Goal: Task Accomplishment & Management: Complete application form

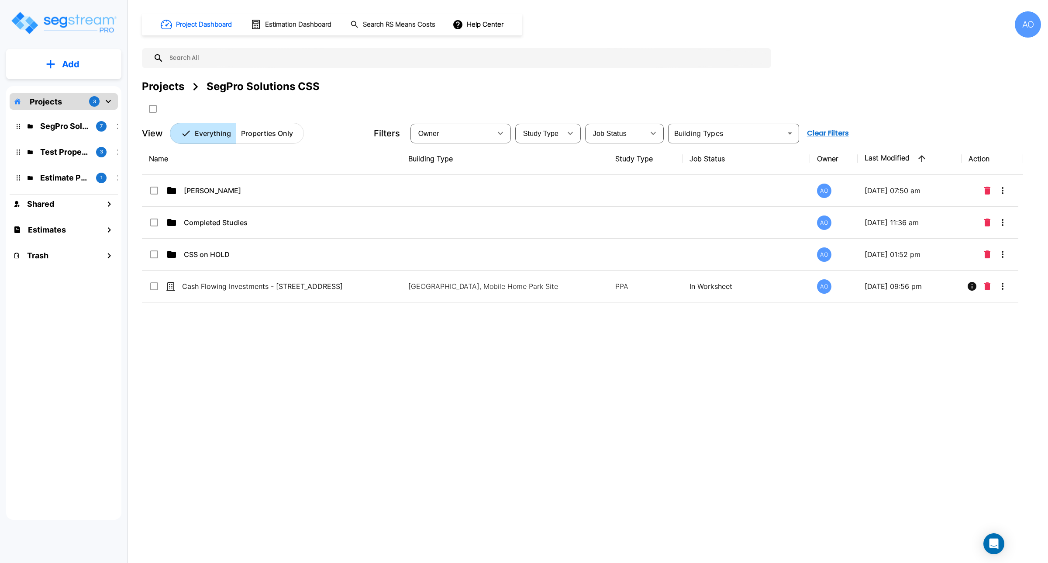
click at [66, 69] on p "Add" at bounding box center [70, 64] width 17 height 13
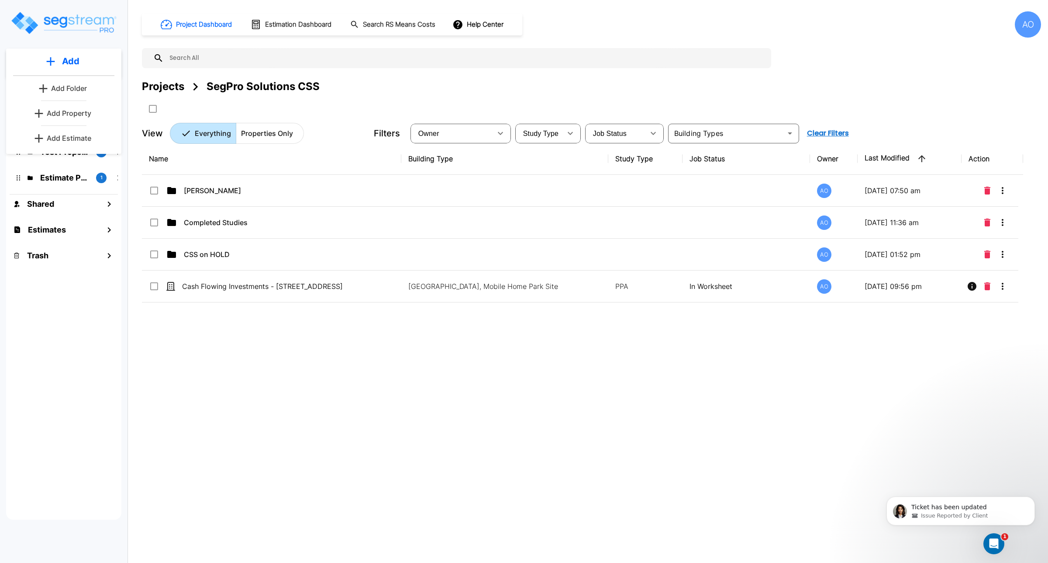
click at [73, 117] on p "Add Property" at bounding box center [69, 113] width 45 height 10
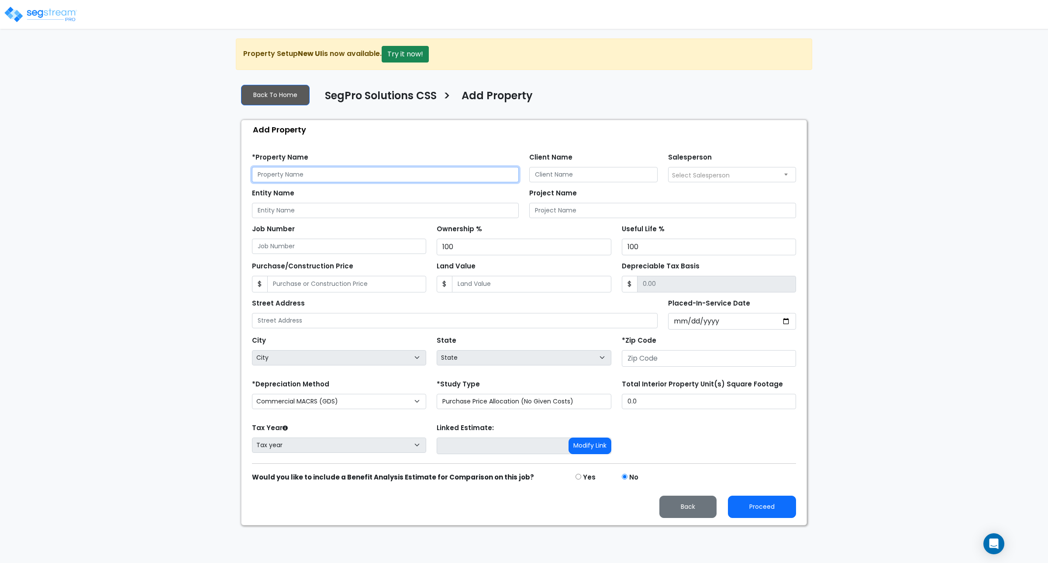
click at [352, 177] on input "text" at bounding box center [385, 174] width 267 height 15
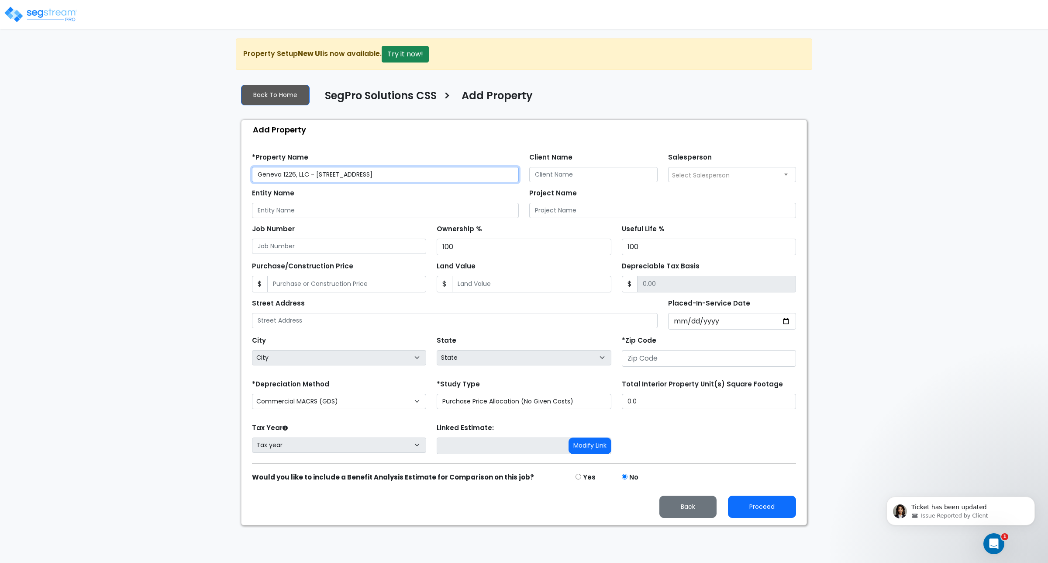
drag, startPoint x: 307, startPoint y: 177, endPoint x: 234, endPoint y: 170, distance: 73.7
click at [234, 170] on div "We are Building your Property. So please grab a coffee and let us do the heavy …" at bounding box center [524, 281] width 1048 height 487
type input "Geneva 1226, LLC - [STREET_ADDRESS]"
click at [284, 208] on input "Entity Name" at bounding box center [385, 210] width 267 height 15
paste input "Geneva 1226, LLC"
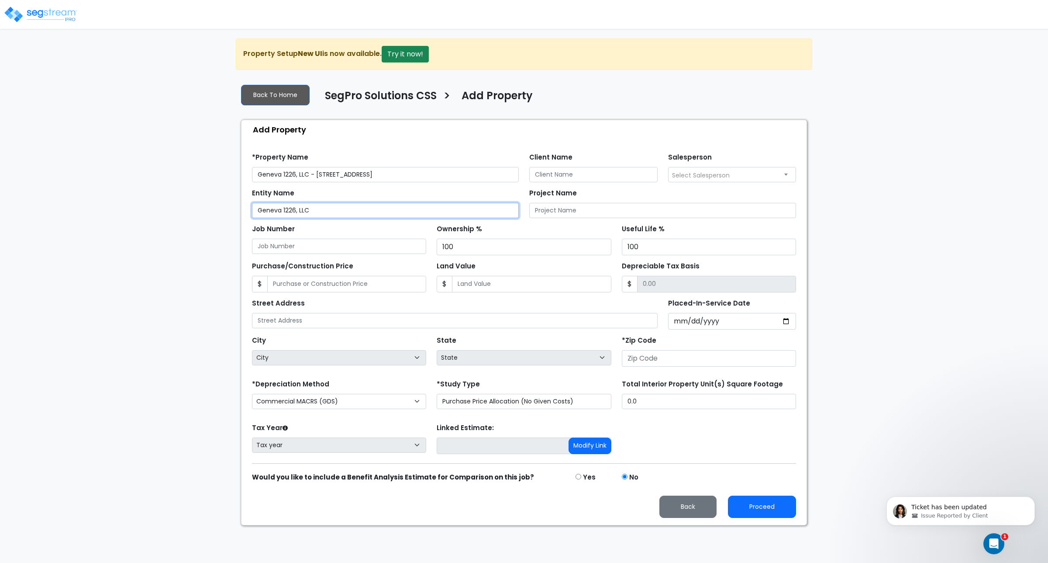
type input "Geneva 1226, LLC"
click at [555, 175] on input "Client Name" at bounding box center [593, 174] width 128 height 15
type input "Nathanael Cook"
click at [699, 176] on span "Select Salesperson" at bounding box center [701, 175] width 58 height 9
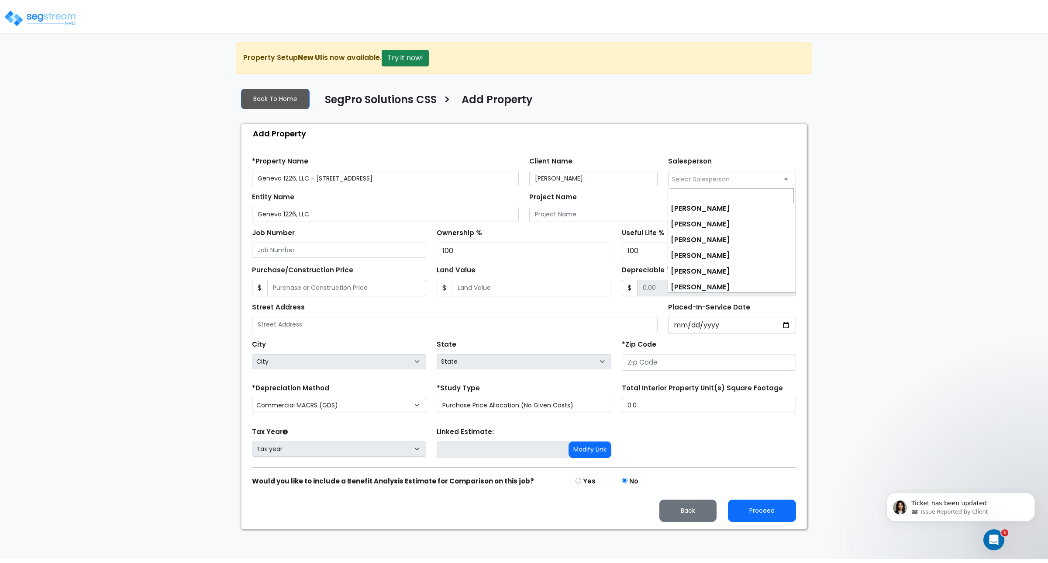
scroll to position [54, 0]
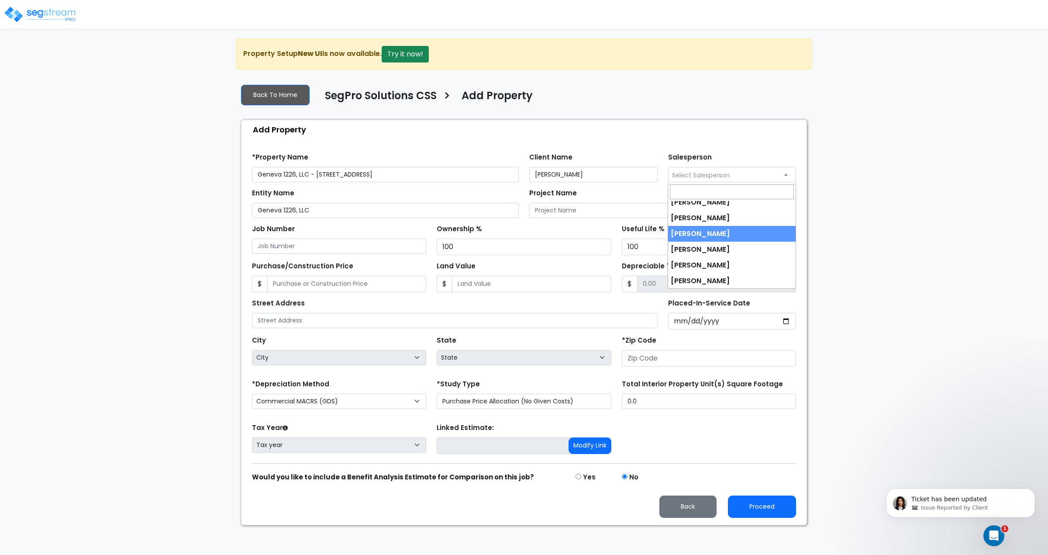
select select "190"
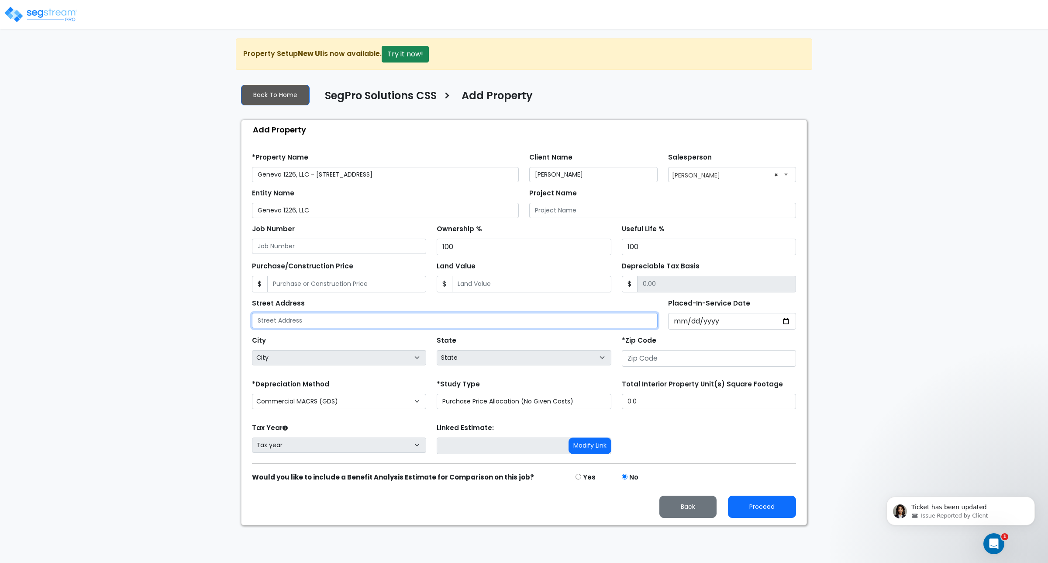
click at [339, 321] on input "text" at bounding box center [455, 320] width 406 height 15
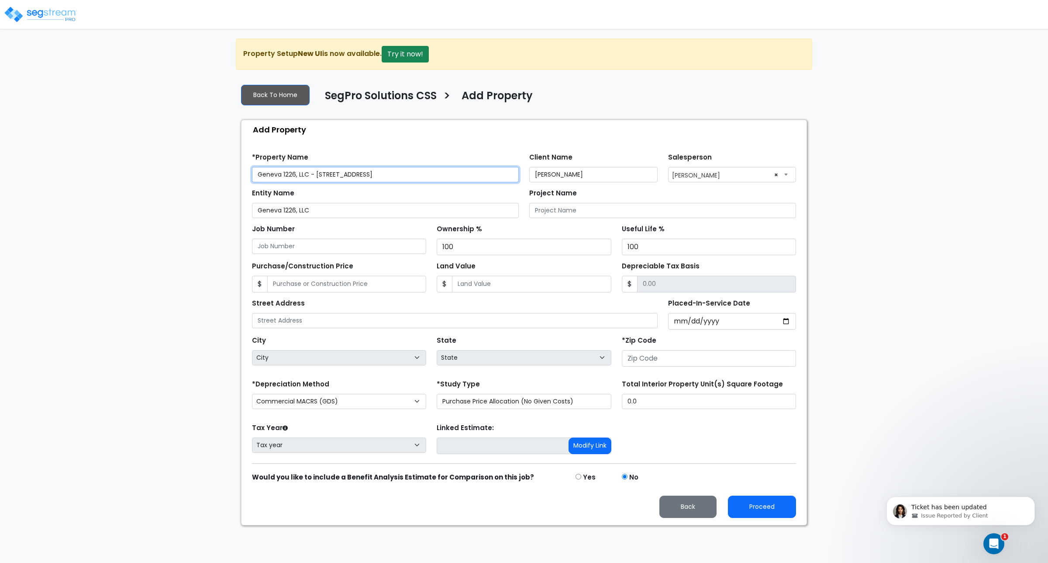
drag, startPoint x: 391, startPoint y: 178, endPoint x: 313, endPoint y: 177, distance: 78.6
click at [313, 177] on input "Geneva 1226, LLC - [STREET_ADDRESS]" at bounding box center [385, 174] width 267 height 15
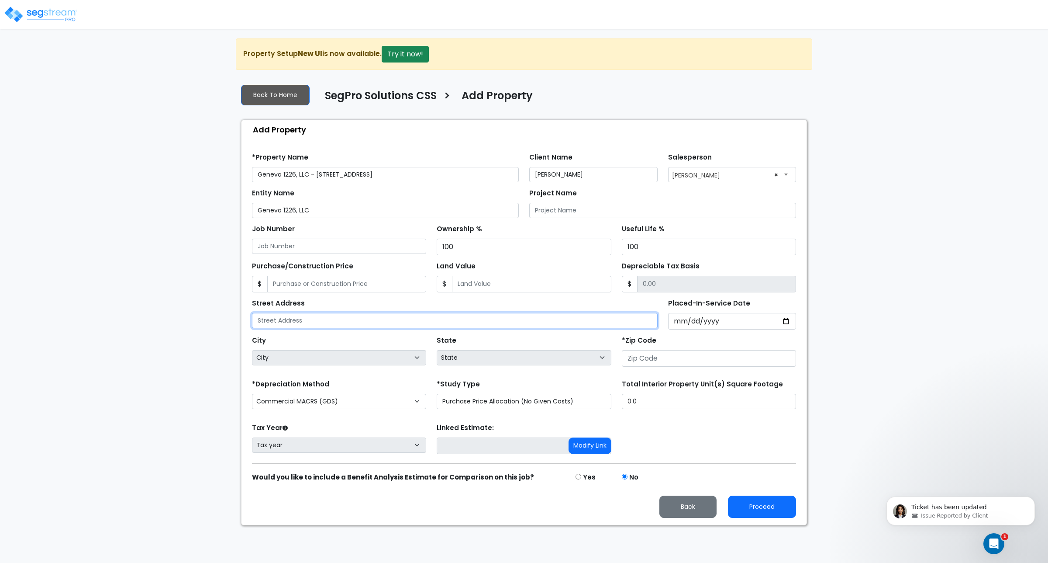
drag, startPoint x: 313, startPoint y: 320, endPoint x: 309, endPoint y: 311, distance: 9.6
click at [309, 311] on div "Street Address" at bounding box center [455, 312] width 406 height 31
paste input "1226 South 1480 West"
click at [261, 323] on input "1226 South 1480 West" at bounding box center [455, 320] width 406 height 15
type input "1226 South 1480 West"
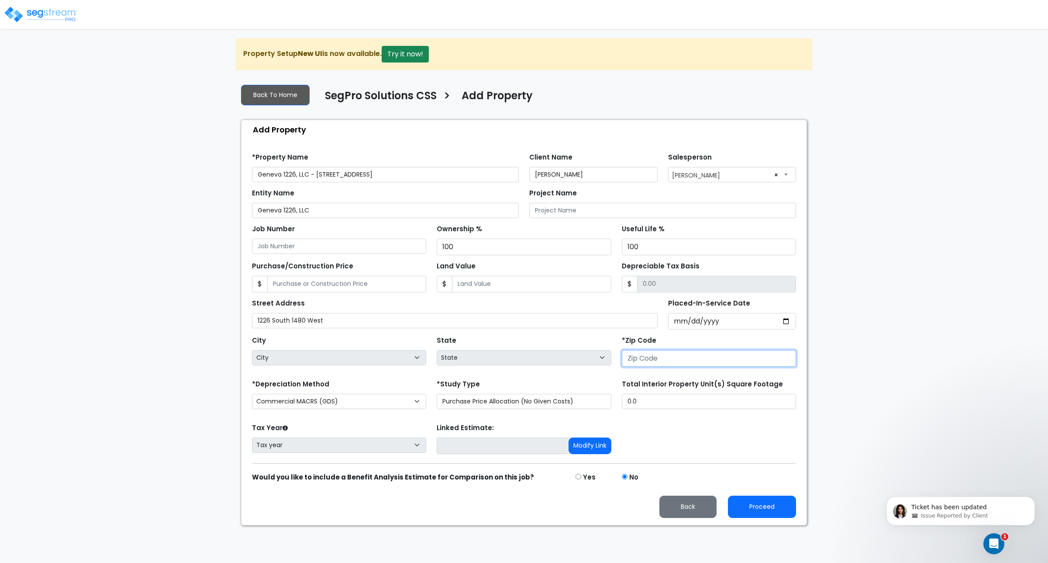
click at [641, 357] on input "number" at bounding box center [709, 358] width 174 height 17
type input "84"
select select "UT"
type input "84058"
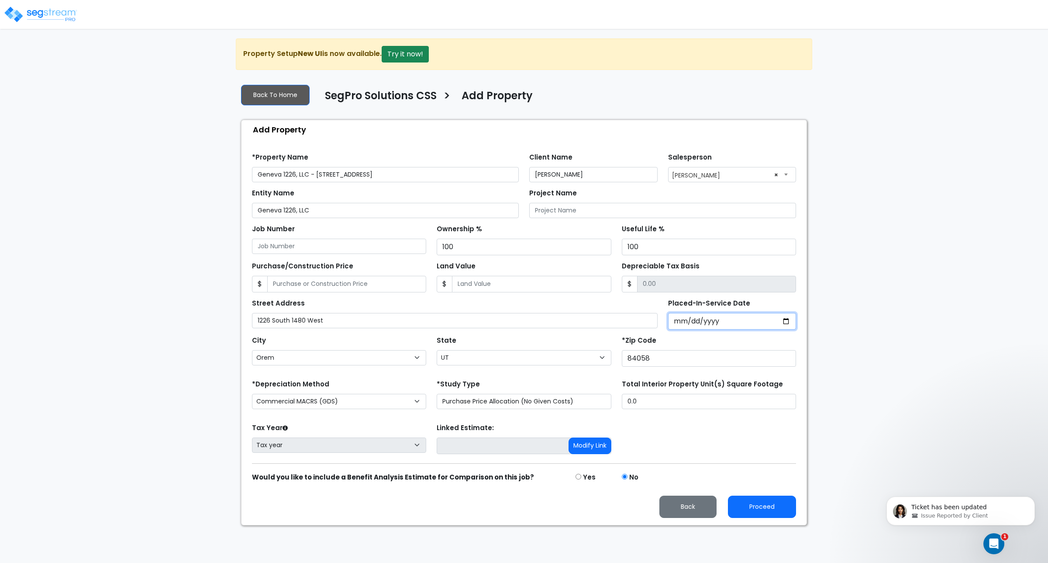
click at [678, 324] on input "Placed-In-Service Date" at bounding box center [732, 321] width 128 height 17
type input "0002-01-31"
select select "2"
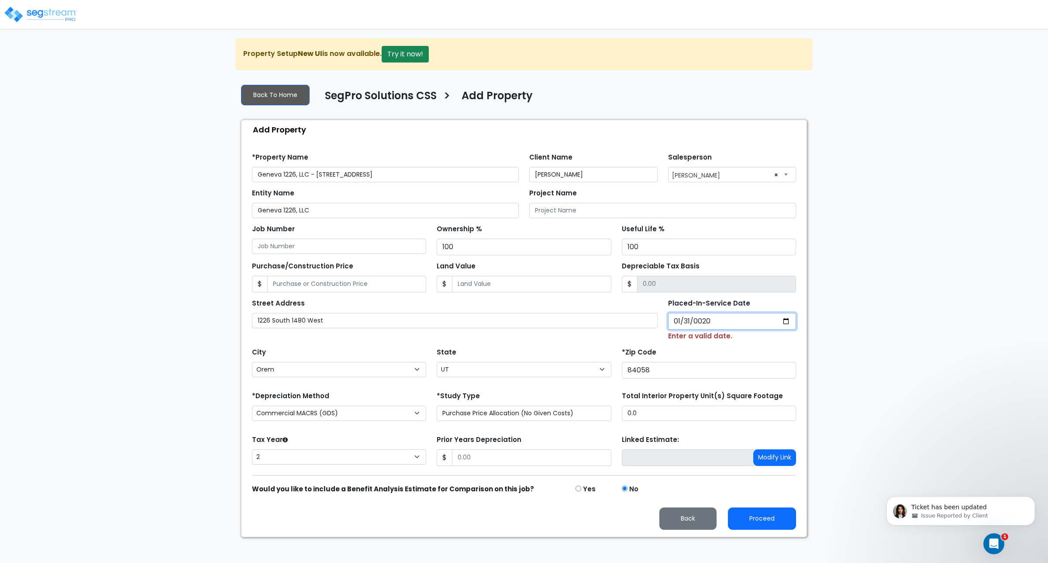
type input "0202-01-31"
select select "202"
type input "2024-01-31"
select select "2024"
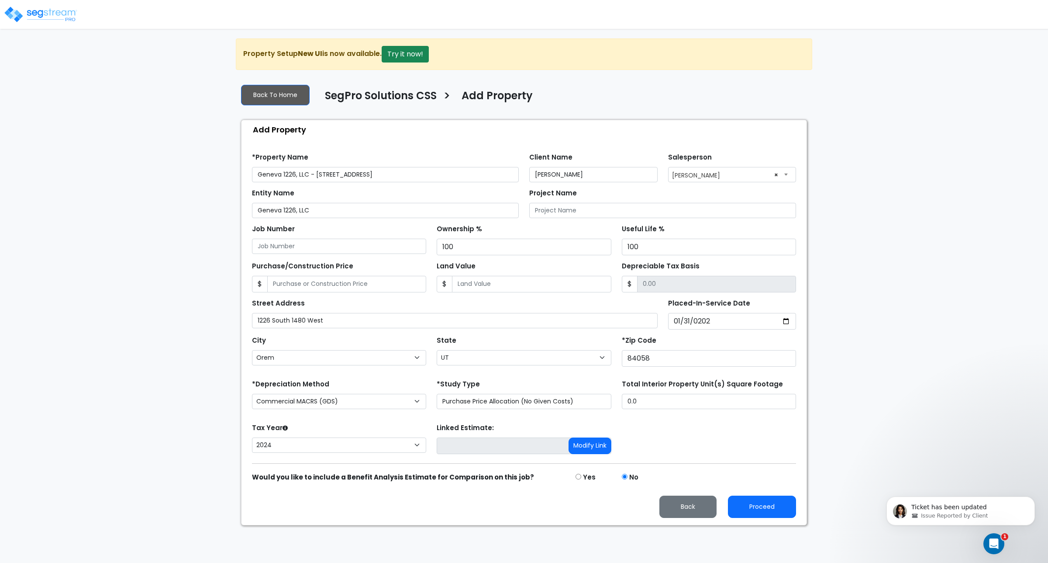
click at [507, 422] on form "*Property Name Geneva 1226, LLC - 1226 South 1480 West Client Name Nathanael Co…" at bounding box center [524, 331] width 544 height 371
drag, startPoint x: 669, startPoint y: 404, endPoint x: 592, endPoint y: 401, distance: 76.5
click at [592, 401] on div "*Depreciation Method Commercial MACRS (GDS) Residential Rental MACRS (GDS) Comm…" at bounding box center [524, 394] width 555 height 35
type input "32,732"
click at [468, 287] on input "Land Value" at bounding box center [531, 284] width 159 height 17
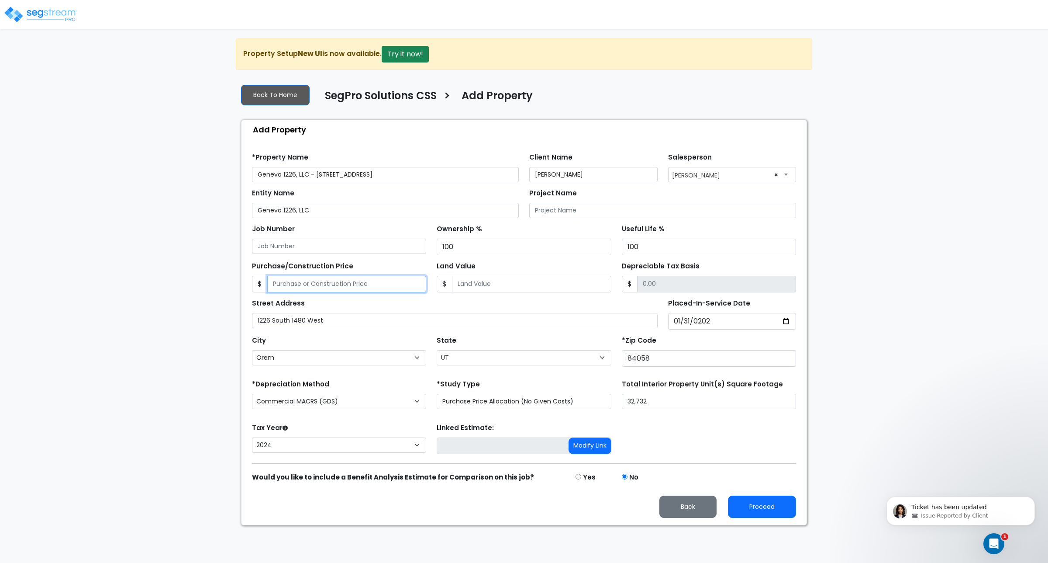
click at [355, 284] on input "Purchase/Construction Price" at bounding box center [346, 284] width 159 height 17
type input "4,370,000"
type input "1"
type input "4369999.00"
type input "13"
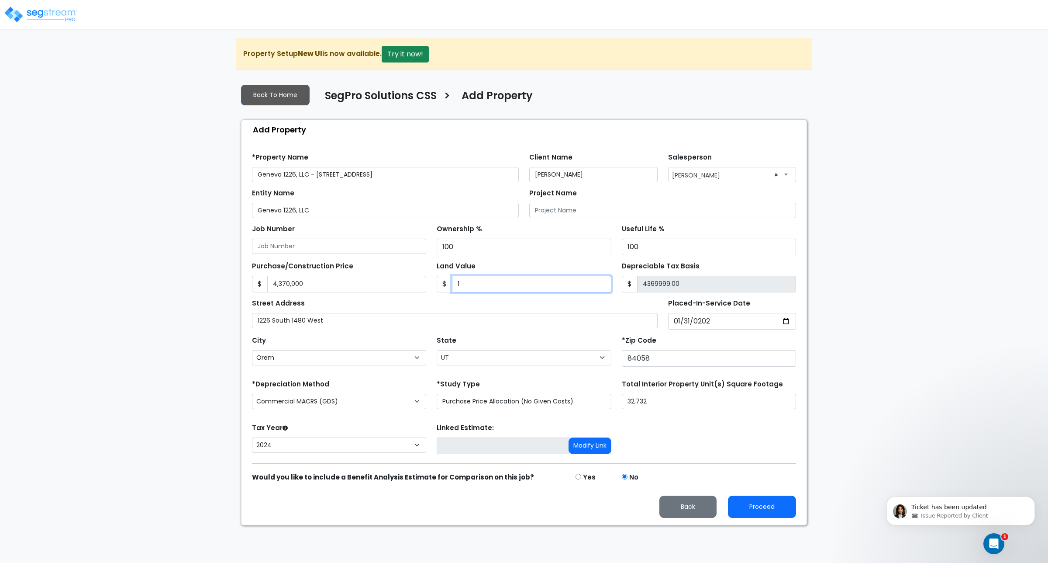
type input "4369987.00"
type input "138"
type input "4369862.00"
type input "1380"
type input "4368620.00"
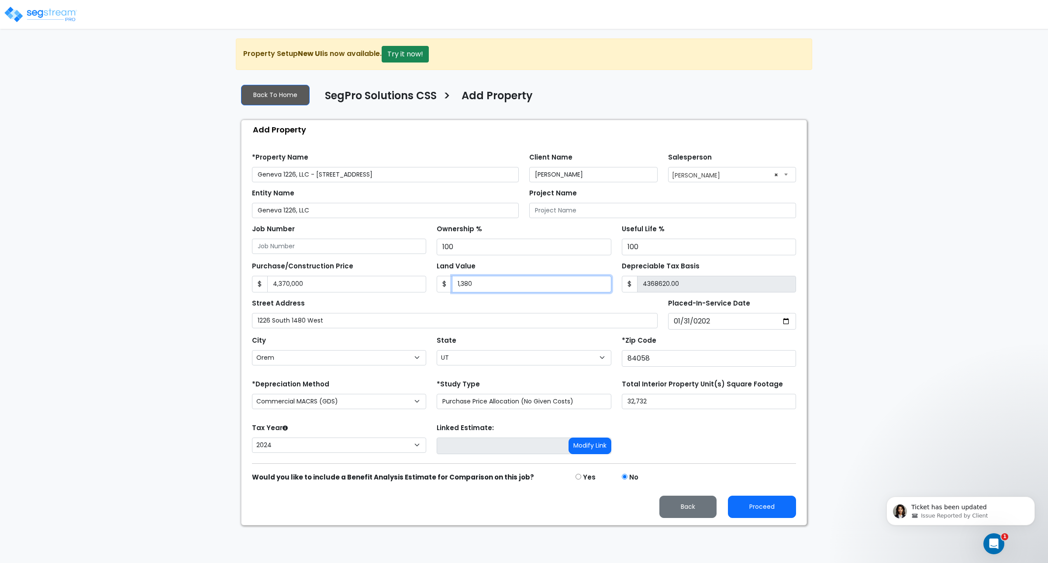
type input "1,3800"
type input "4356200.00"
type input "13,8000"
type input "4232000.00"
type input "138,0000"
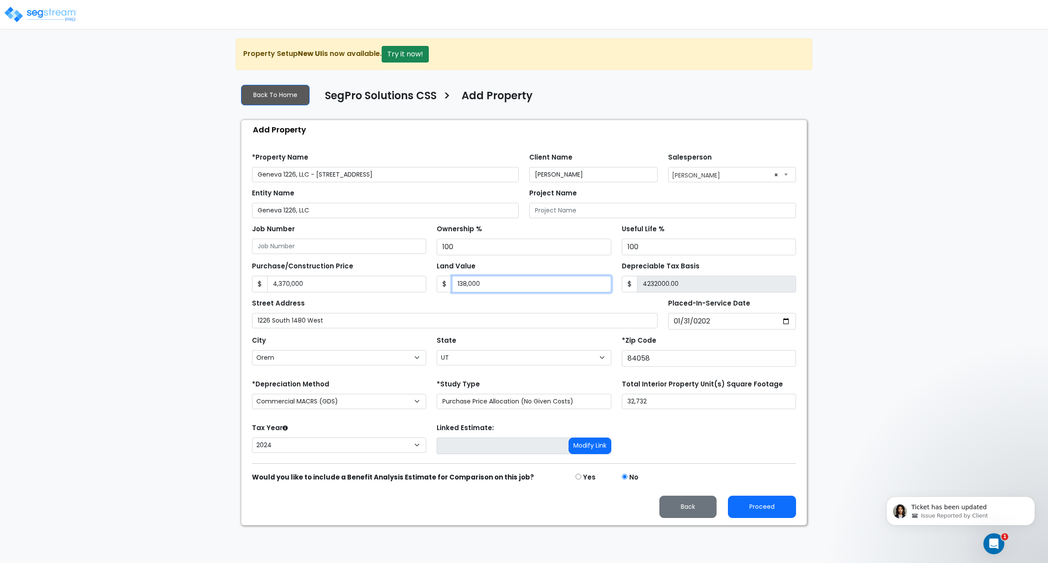
type input "2990000.00"
type input "1,380,000"
click at [520, 302] on div "Street Address 1226 South 1480 West" at bounding box center [455, 312] width 406 height 31
click at [675, 449] on div "Tax Year Please Enter The Placed In Service Date First. 2026 2025 2024 Prior Ye…" at bounding box center [524, 438] width 555 height 35
click at [753, 509] on button "Proceed" at bounding box center [762, 506] width 68 height 22
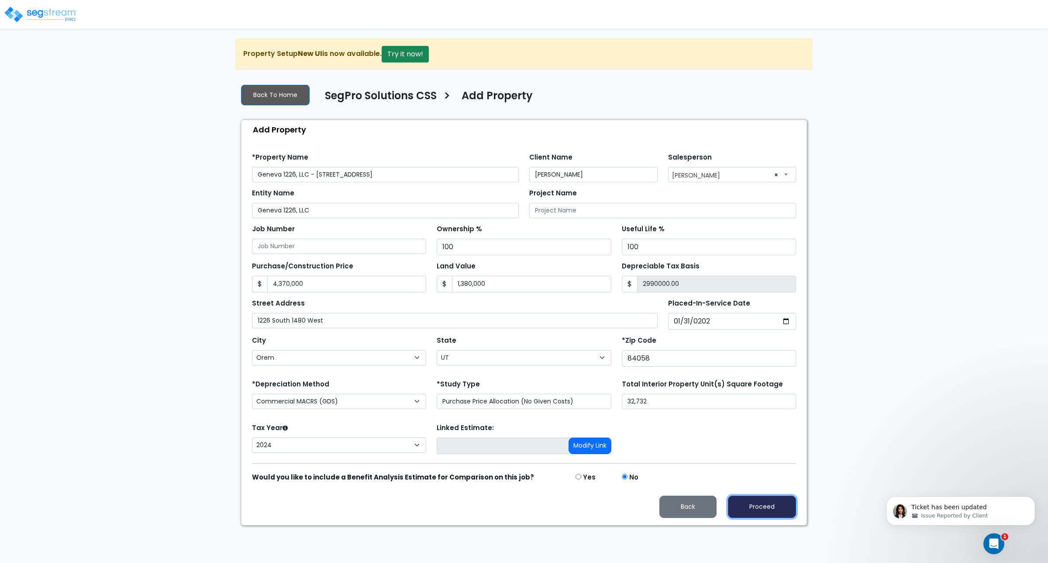
type input "4370000"
type input "1380000"
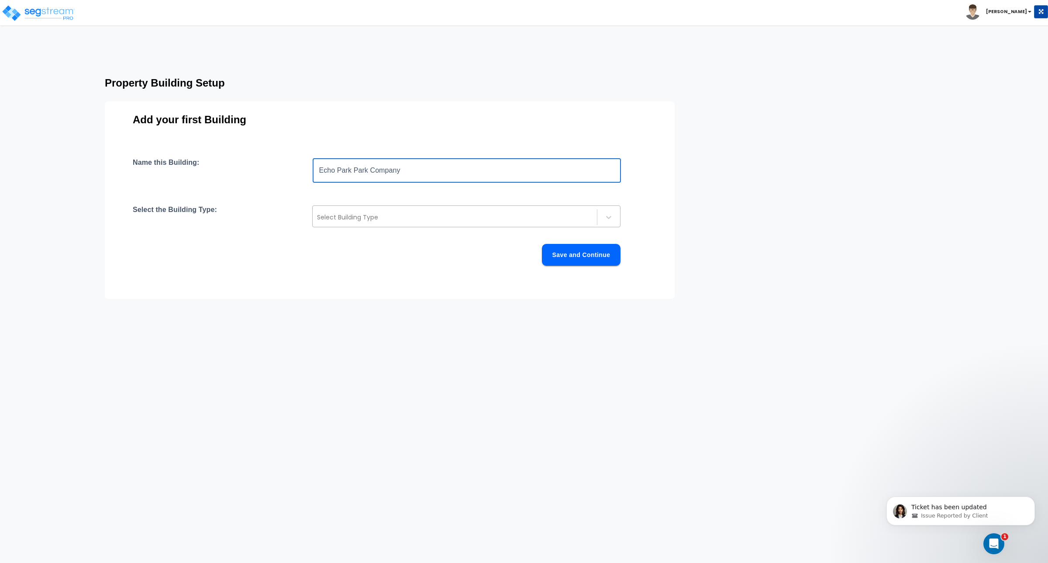
type input "Echo Park Park Company"
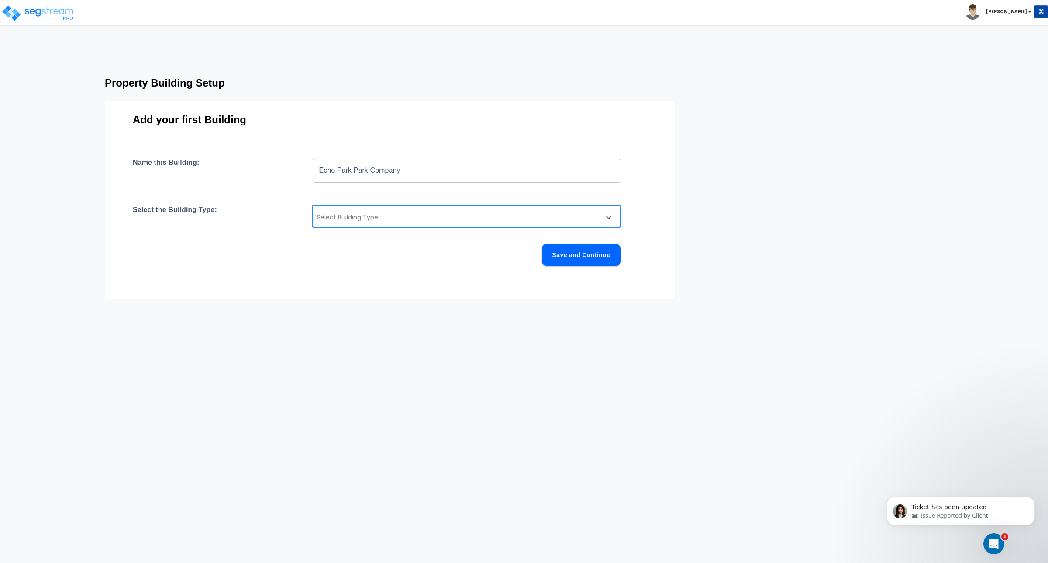
click at [386, 220] on div at bounding box center [455, 217] width 276 height 10
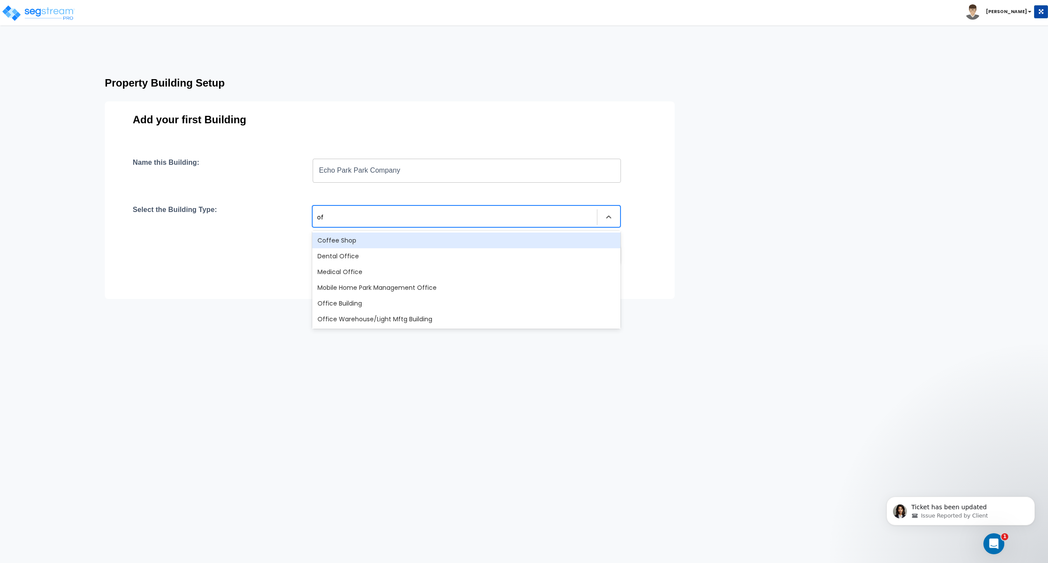
type input "off"
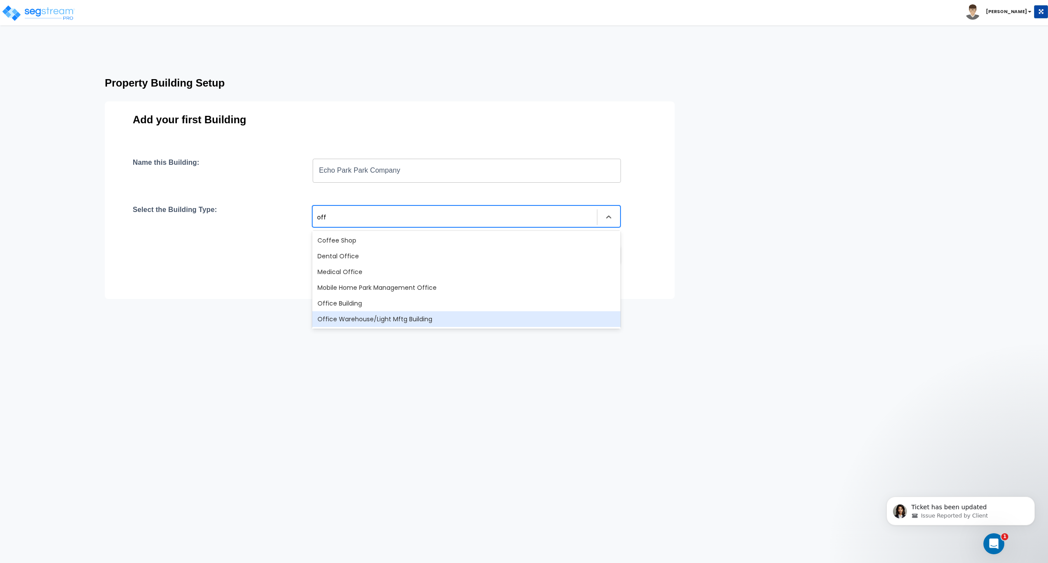
click at [388, 318] on div "Office Warehouse/Light Mftg Building" at bounding box center [466, 319] width 308 height 16
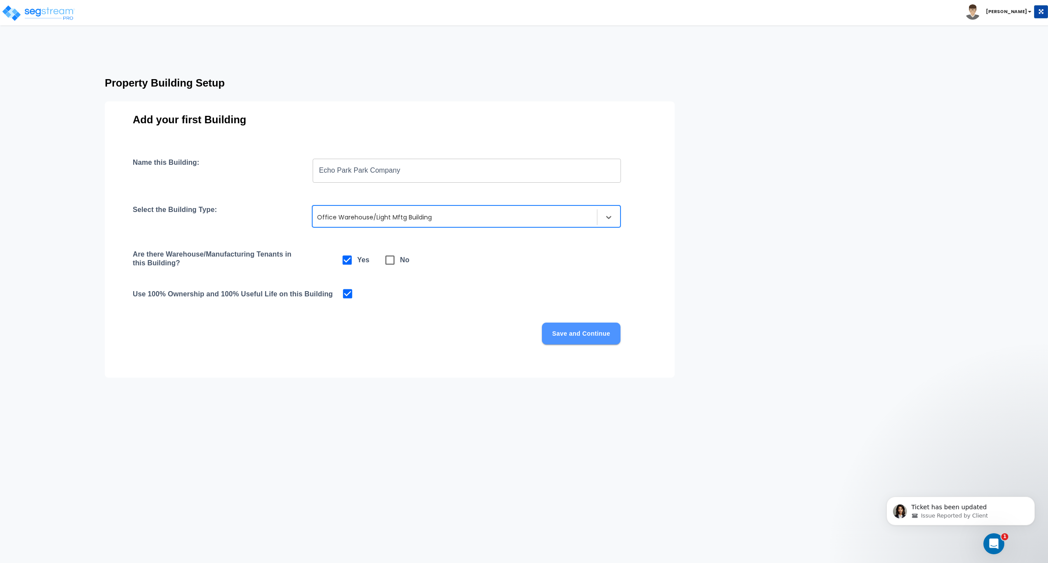
click at [566, 333] on button "Save and Continue" at bounding box center [581, 333] width 79 height 22
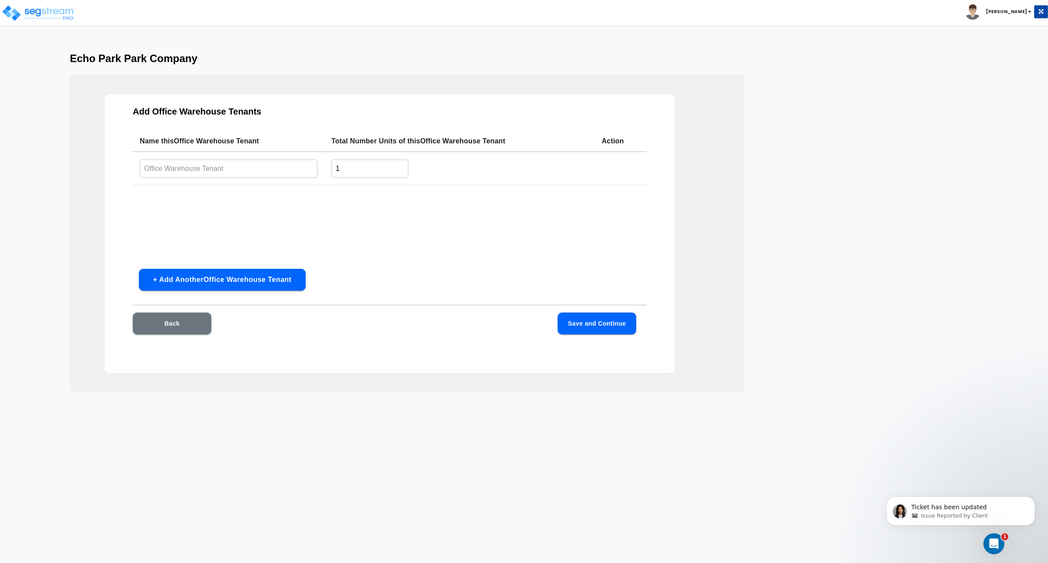
click at [251, 165] on input "text" at bounding box center [229, 168] width 178 height 19
type input "Echo Park Paper Company"
click at [405, 202] on div "Name this Office Warehouse Tenant Total Number Units of this Office Warehouse T…" at bounding box center [390, 196] width 514 height 131
click at [413, 236] on div "Name this Office Warehouse Tenant Total Number Units of this Office Warehouse T…" at bounding box center [390, 196] width 514 height 131
click at [594, 326] on button "Save and Continue" at bounding box center [597, 323] width 79 height 22
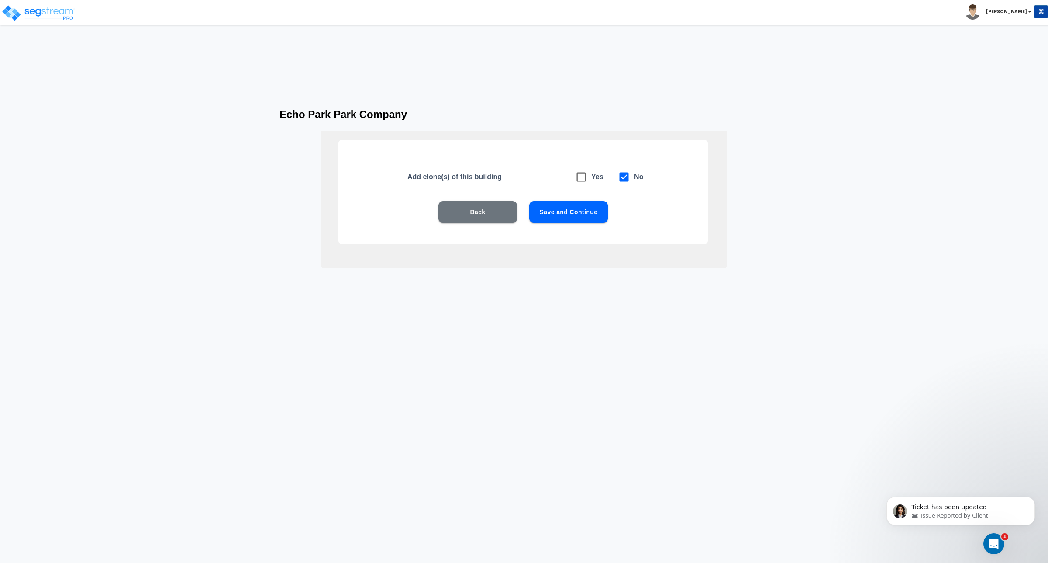
click at [567, 211] on button "Save and Continue" at bounding box center [568, 212] width 79 height 22
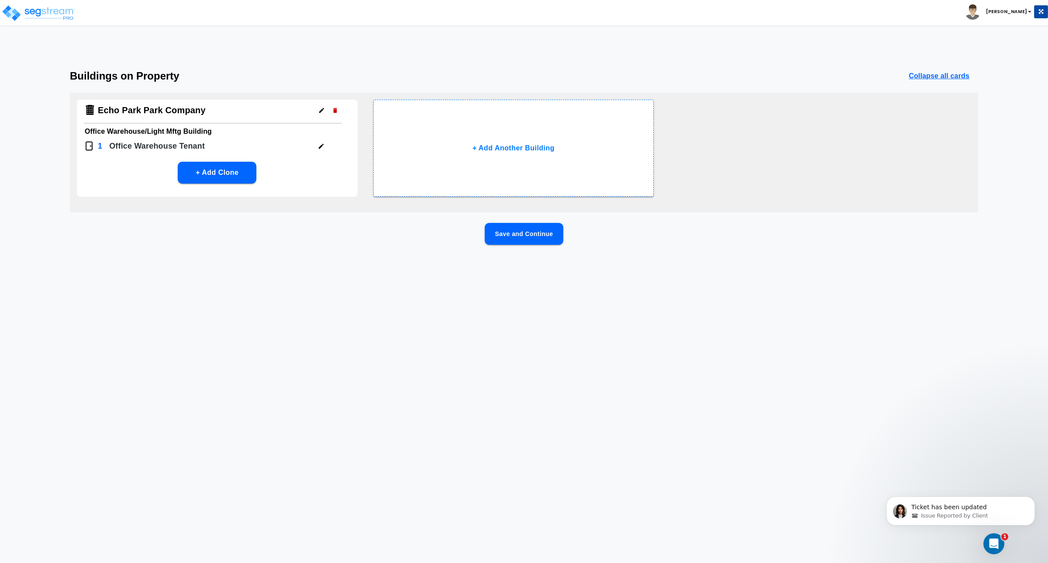
click at [534, 236] on button "Save and Continue" at bounding box center [524, 234] width 79 height 22
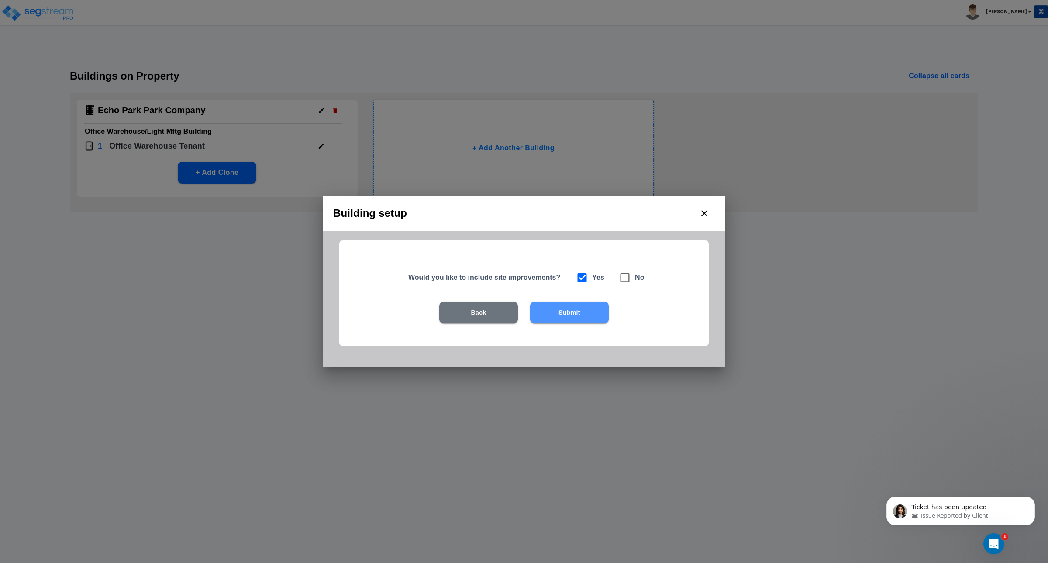
click at [561, 309] on button "Submit" at bounding box center [569, 312] width 79 height 22
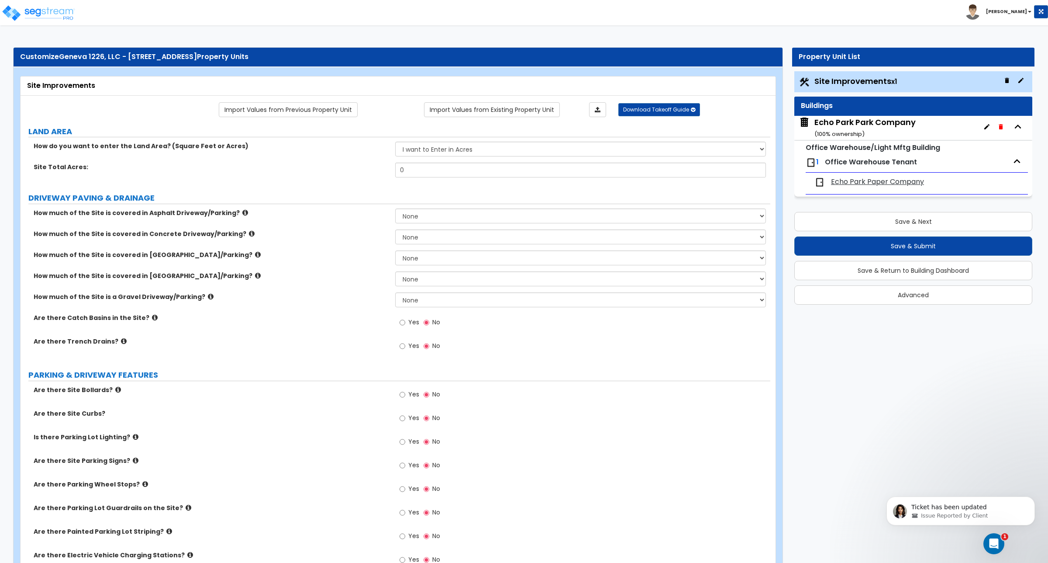
click at [445, 153] on select "I want to Enter in Acres I want to Enter in Square Feet" at bounding box center [580, 149] width 370 height 15
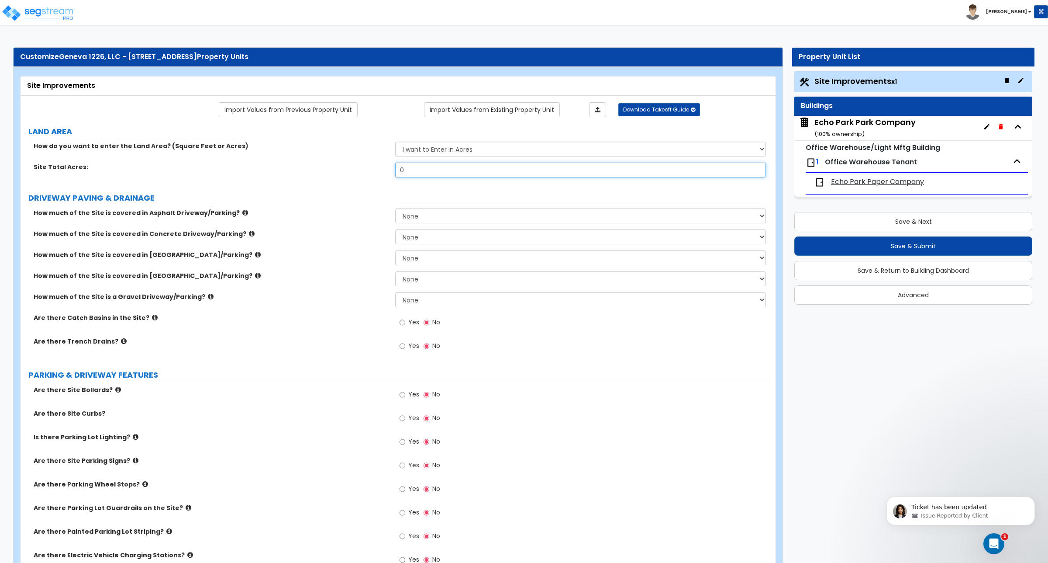
drag, startPoint x: 425, startPoint y: 169, endPoint x: 376, endPoint y: 174, distance: 49.1
click at [376, 174] on div "Site Total Acres: 0" at bounding box center [396, 172] width 750 height 21
type input "2.12"
click at [366, 178] on div "Site Total Acres: 2.12" at bounding box center [396, 172] width 750 height 21
click at [901, 223] on button "Save & Next" at bounding box center [913, 221] width 238 height 19
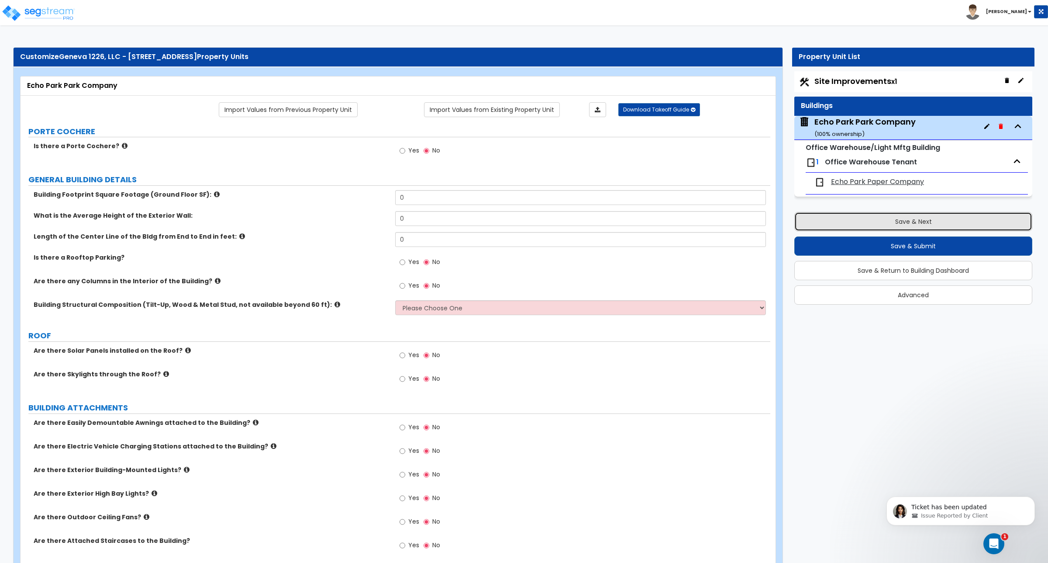
click at [901, 223] on button "Save & Next" at bounding box center [913, 221] width 238 height 19
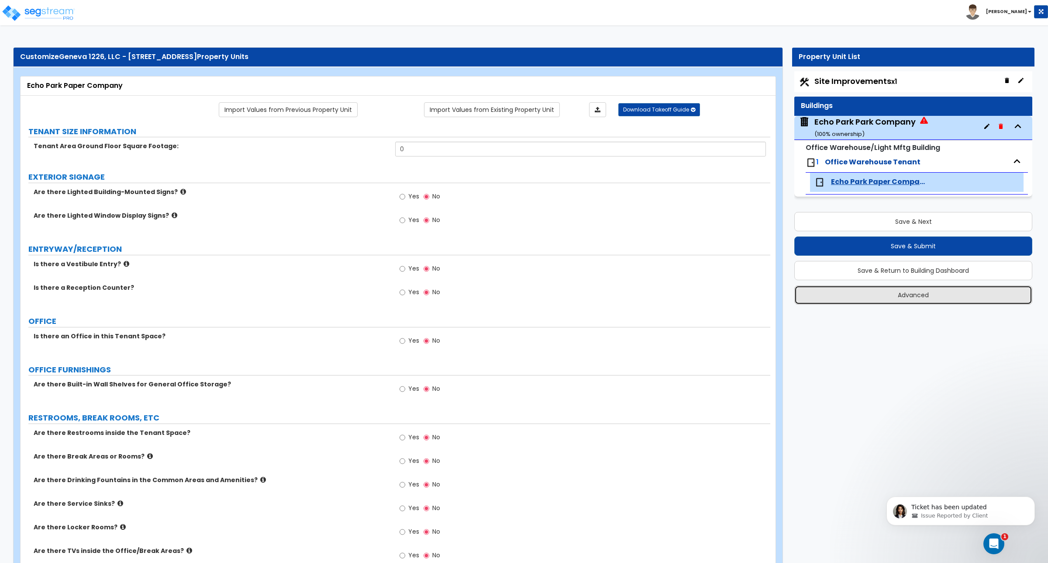
click at [907, 299] on button "Advanced" at bounding box center [913, 294] width 238 height 19
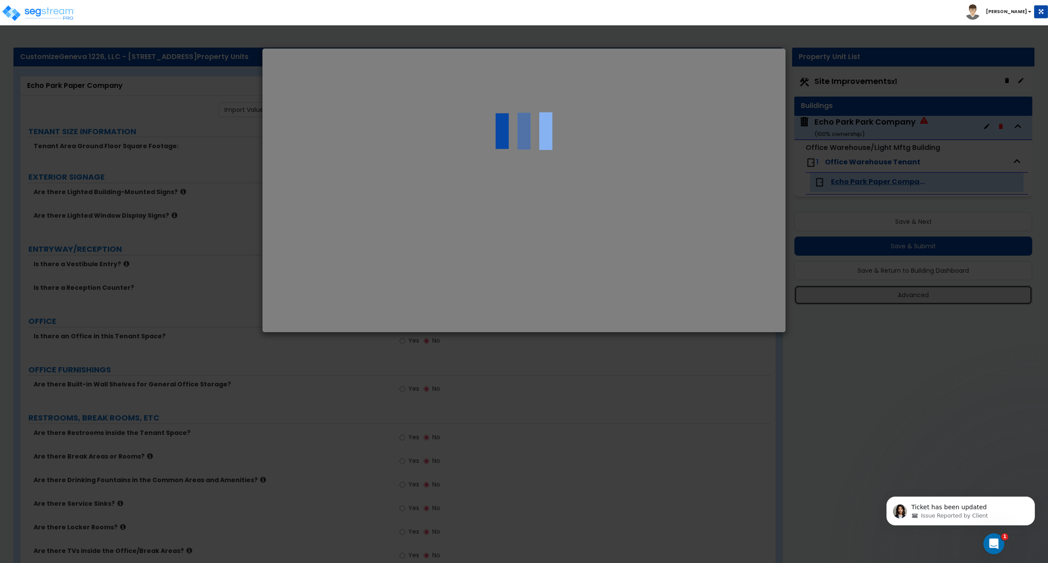
select select "UT"
type input "4,370,000.0"
type input "1,380,000.0"
type input "2,990,000.00"
select select "2024"
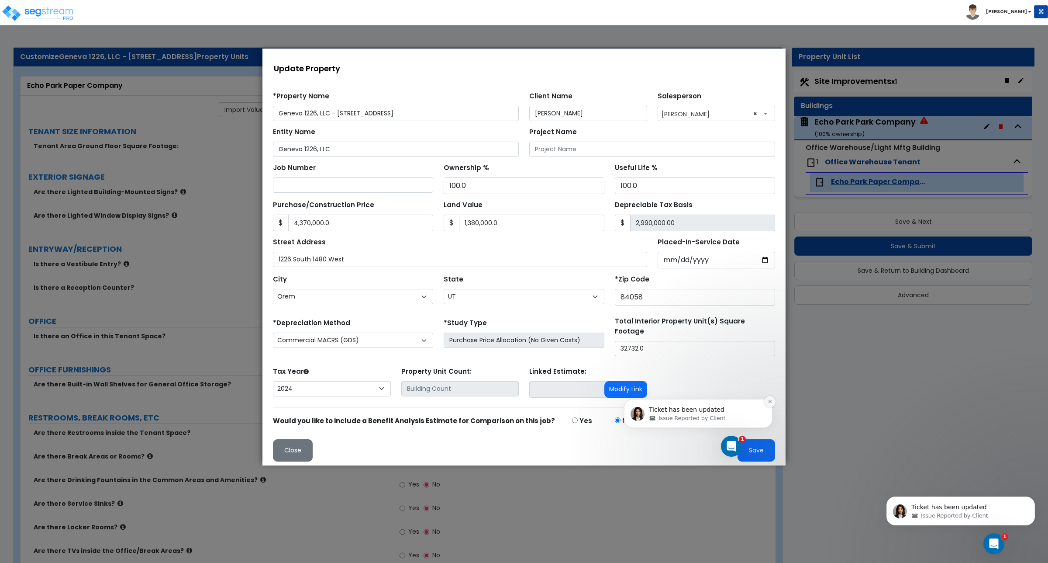
click at [771, 401] on icon "Dismiss notification" at bounding box center [770, 401] width 5 height 5
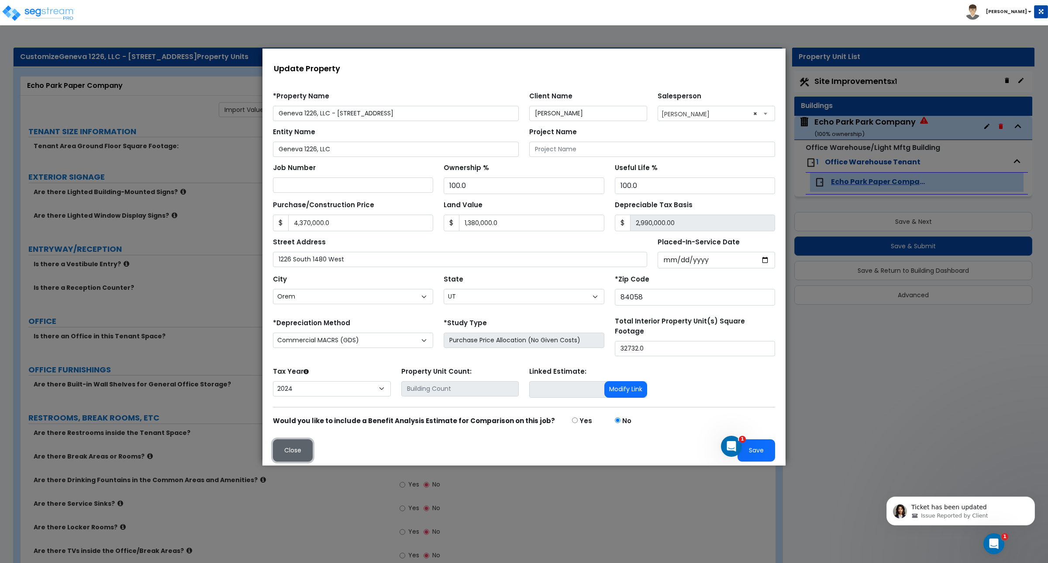
click at [292, 447] on button "Close" at bounding box center [293, 450] width 40 height 22
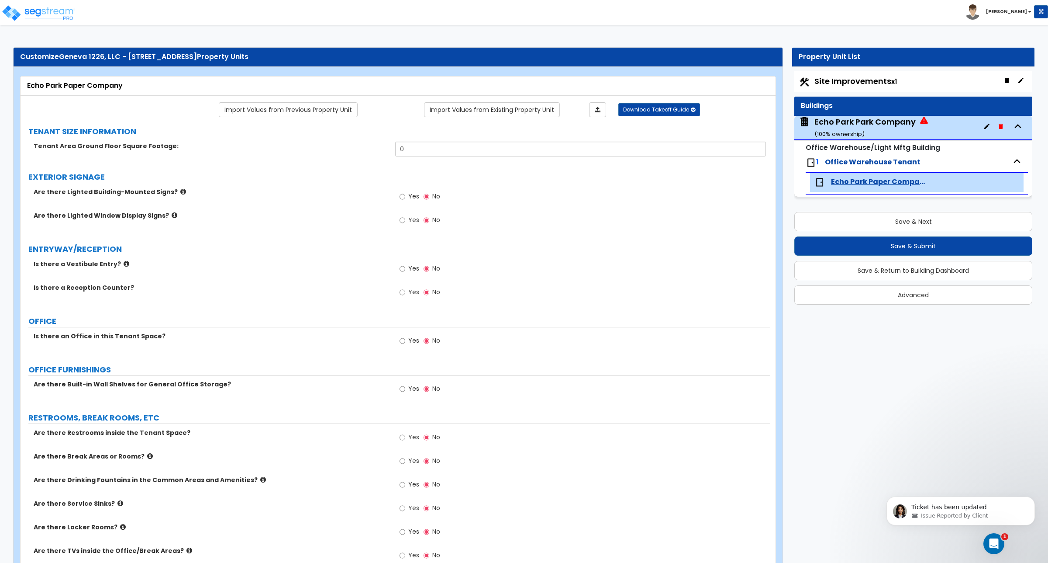
click at [998, 540] on icon "Open Intercom Messenger" at bounding box center [993, 542] width 14 height 14
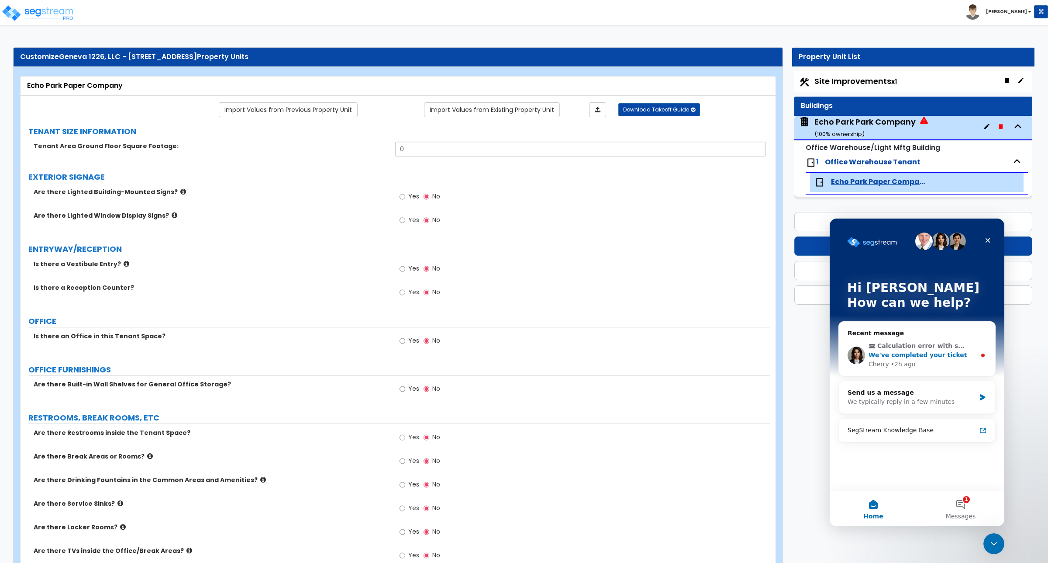
click at [949, 354] on div "We've completed your ticket" at bounding box center [922, 354] width 107 height 9
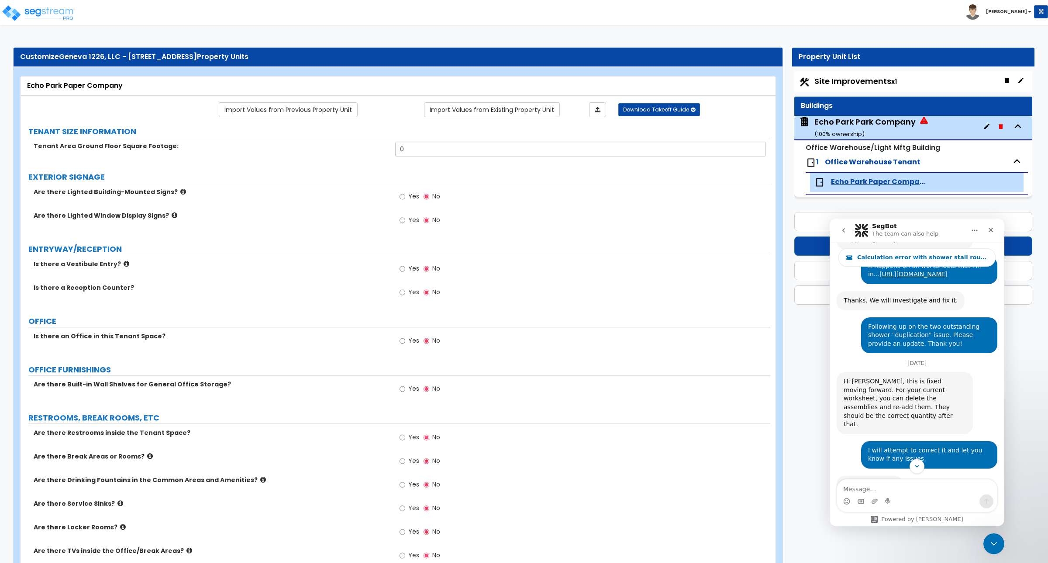
scroll to position [1164, 0]
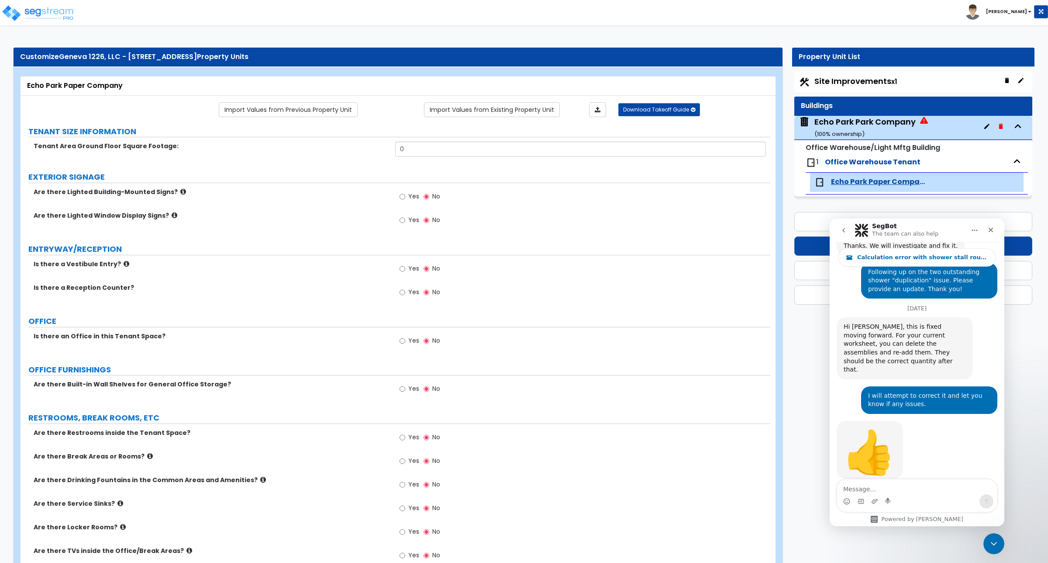
click at [847, 231] on button "go back" at bounding box center [843, 230] width 17 height 17
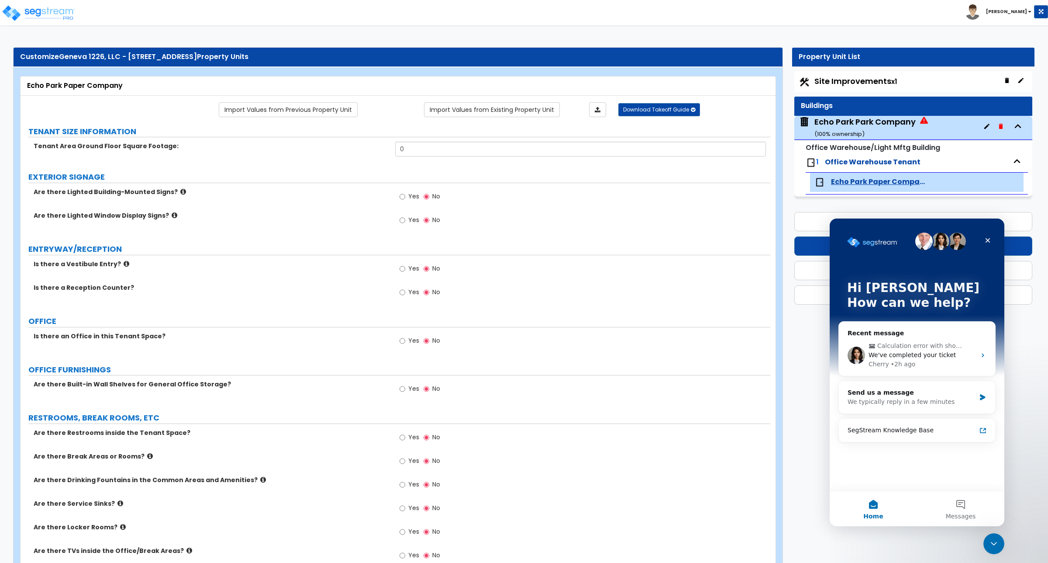
scroll to position [0, 0]
click at [956, 501] on button "Messages" at bounding box center [960, 508] width 87 height 35
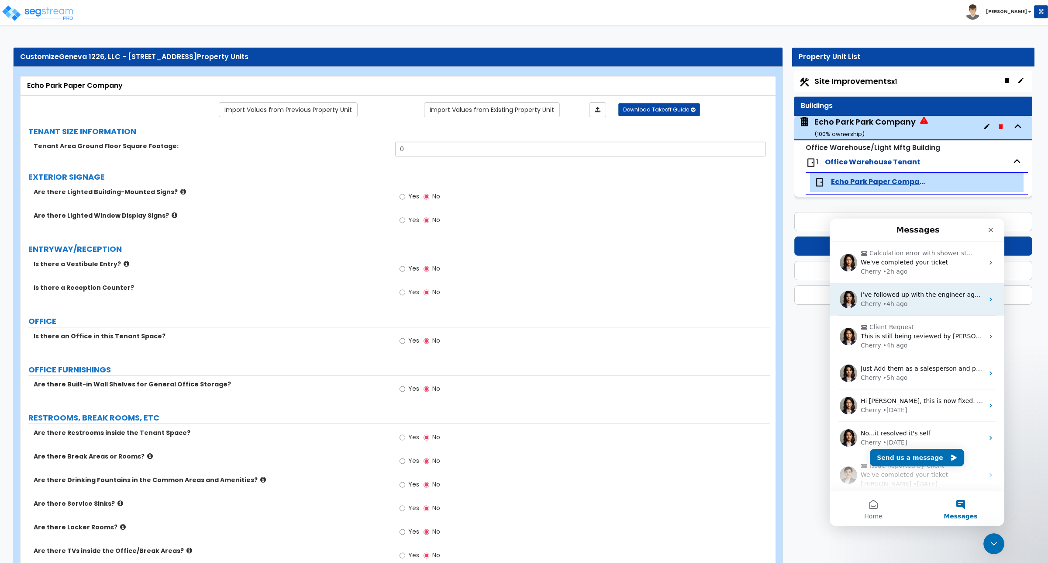
click at [926, 300] on div "Cherry • 4h ago" at bounding box center [922, 303] width 123 height 9
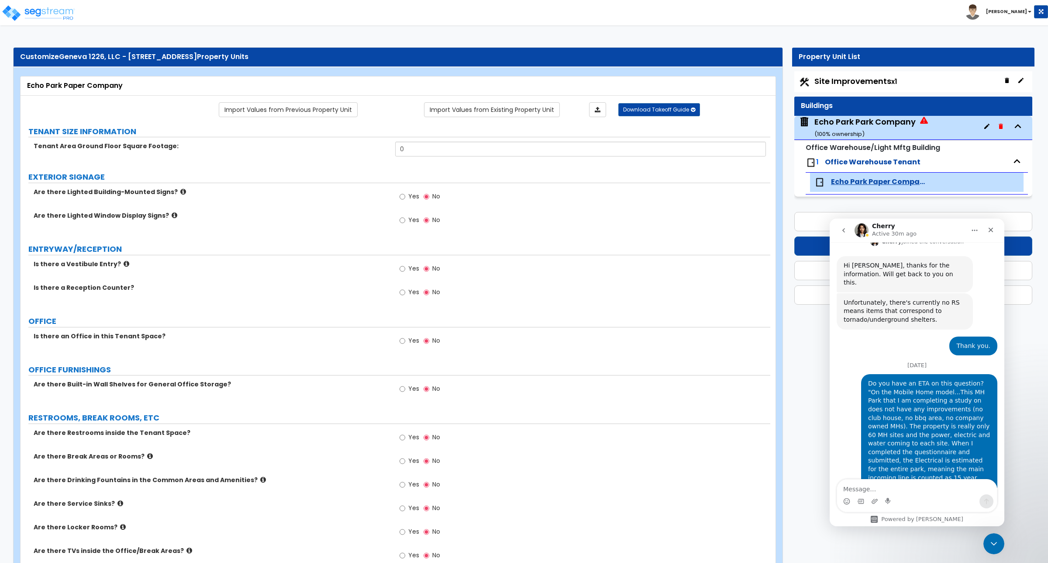
scroll to position [658, 0]
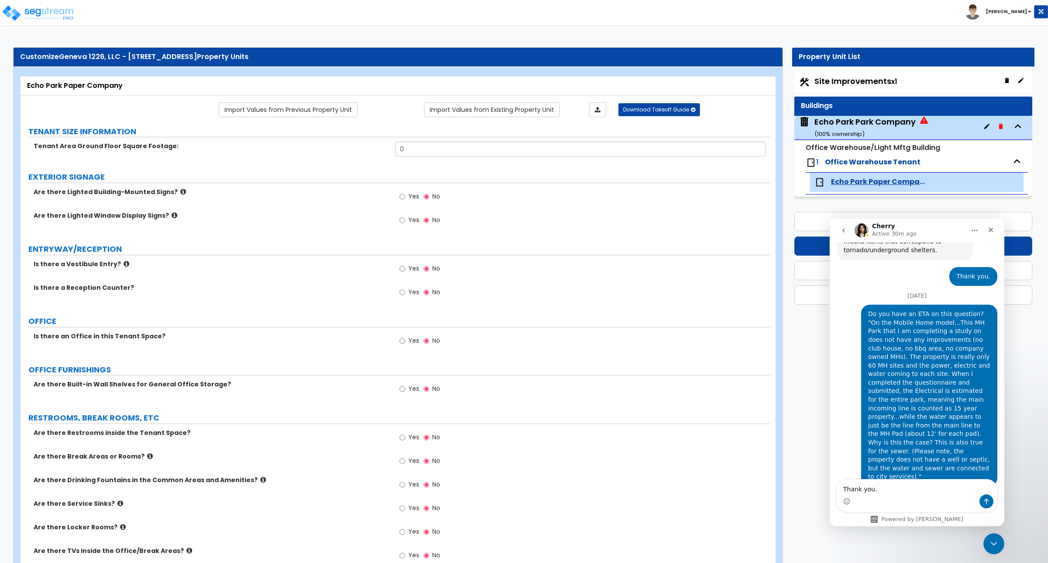
type textarea "Thank you."
click at [987, 497] on icon "Send a message…" at bounding box center [986, 500] width 7 height 7
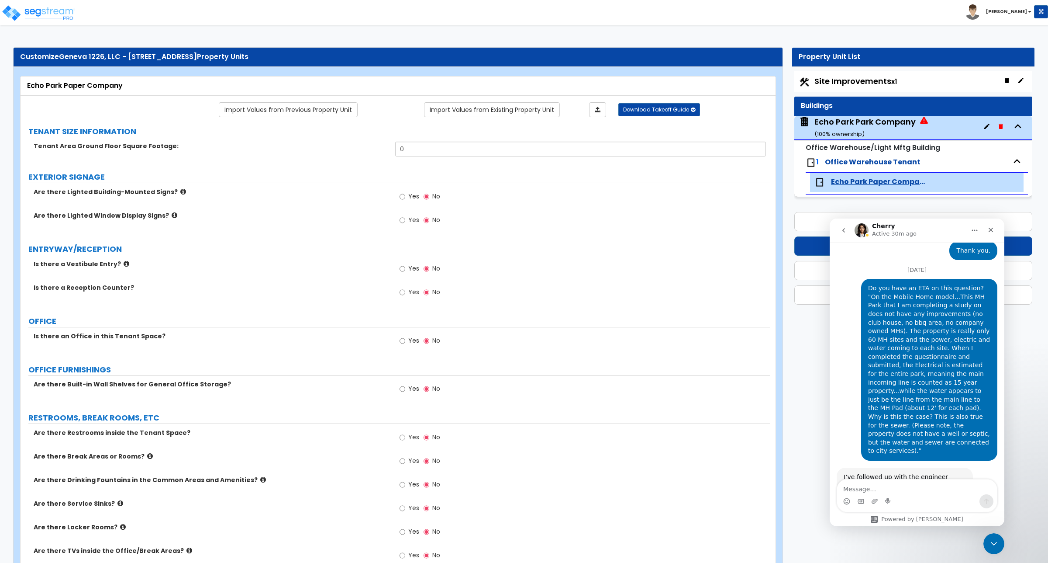
click at [844, 233] on icon "go back" at bounding box center [843, 230] width 7 height 7
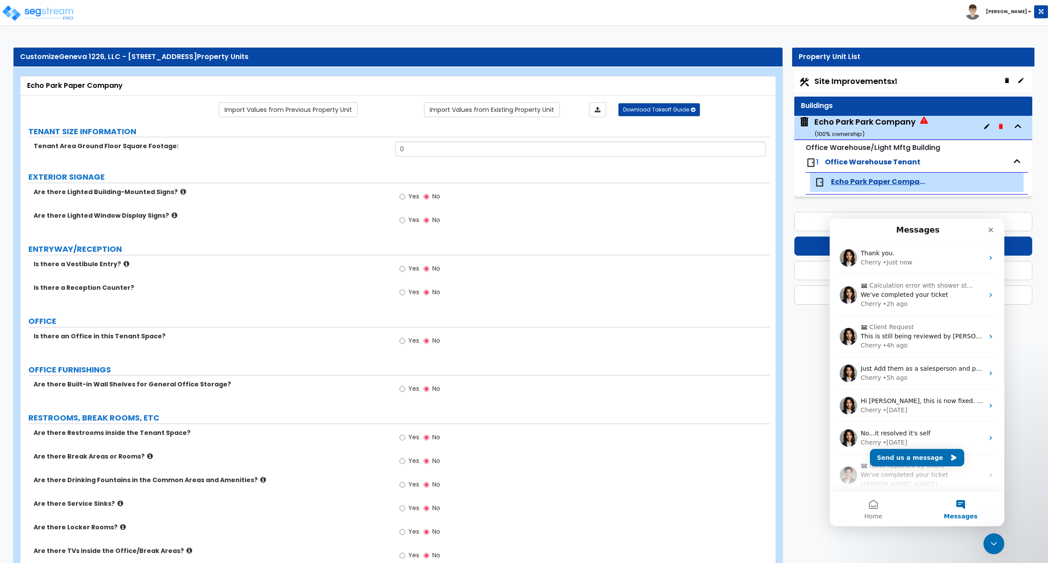
scroll to position [9, 0]
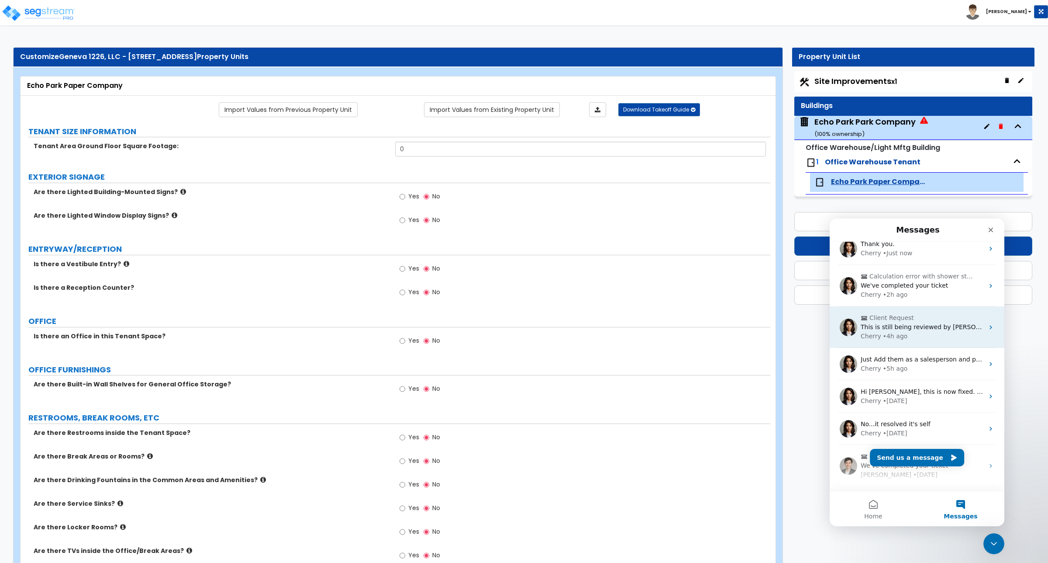
click at [922, 327] on span "This is still being reviewed by Richard, I will follow up again with him." at bounding box center [981, 326] width 240 height 7
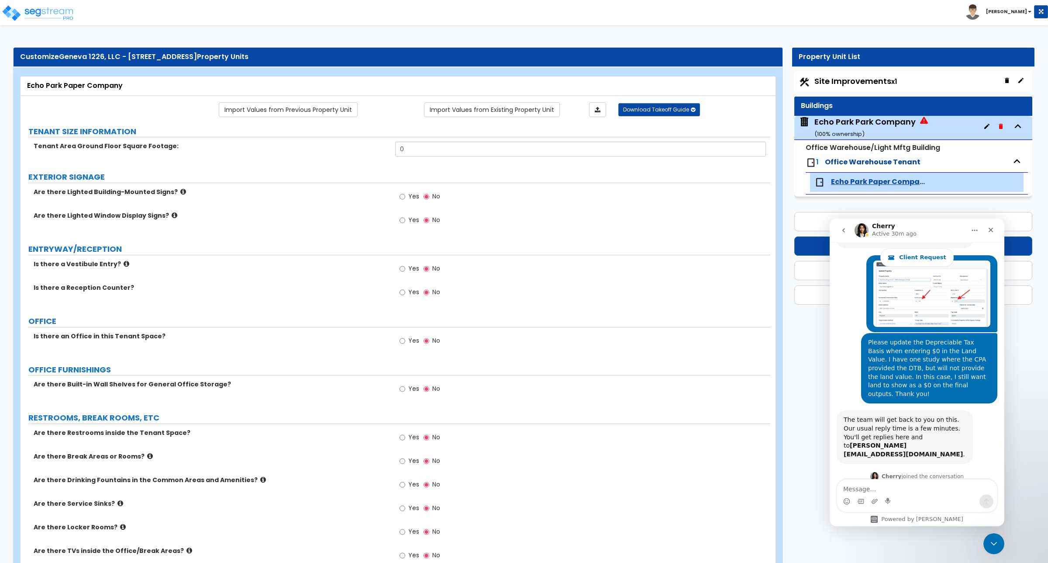
scroll to position [318, 0]
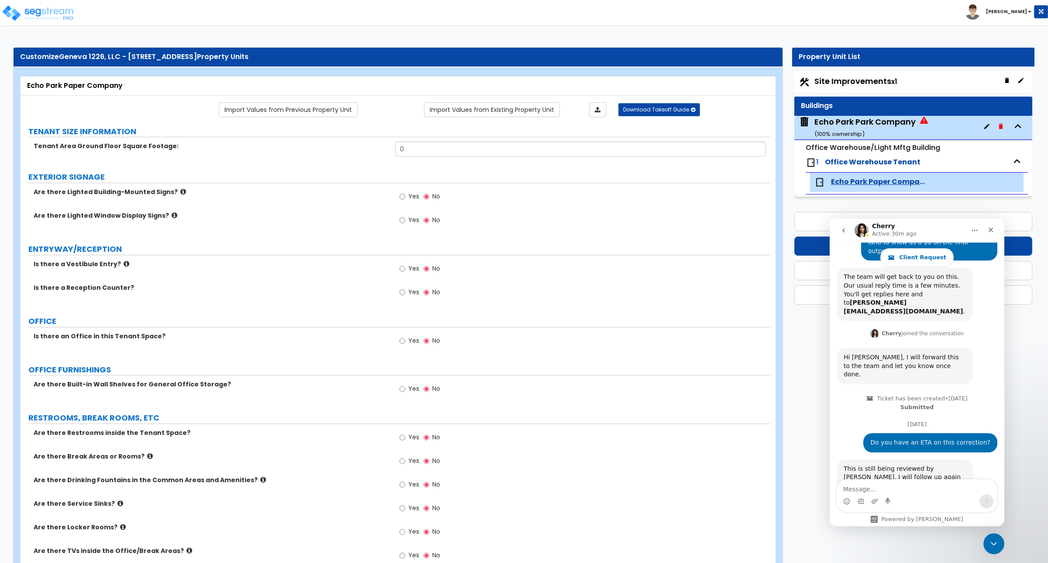
drag, startPoint x: 999, startPoint y: 431, endPoint x: 1843, endPoint y: 686, distance: 881.5
click at [994, 539] on icon "Close Intercom Messenger" at bounding box center [992, 542] width 10 height 10
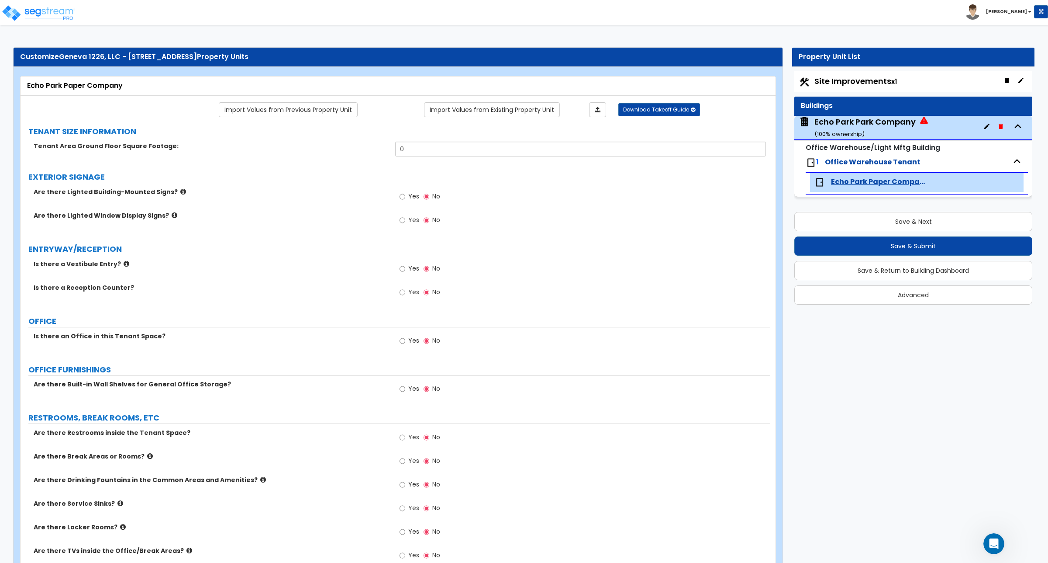
click at [904, 267] on button "Save & Return to Building Dashboard" at bounding box center [913, 270] width 238 height 19
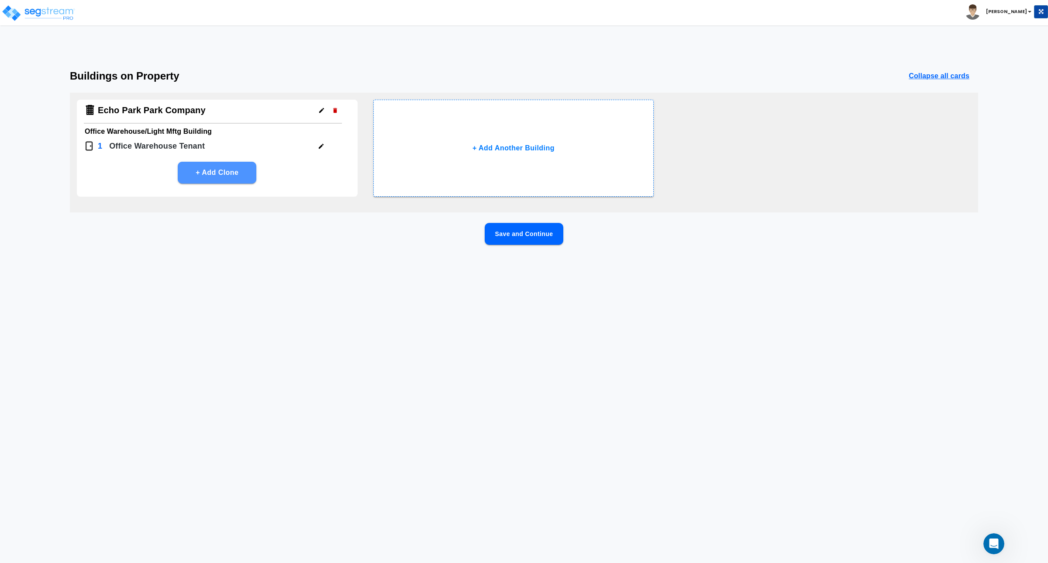
click at [224, 169] on button "+ Add Clone" at bounding box center [217, 173] width 79 height 22
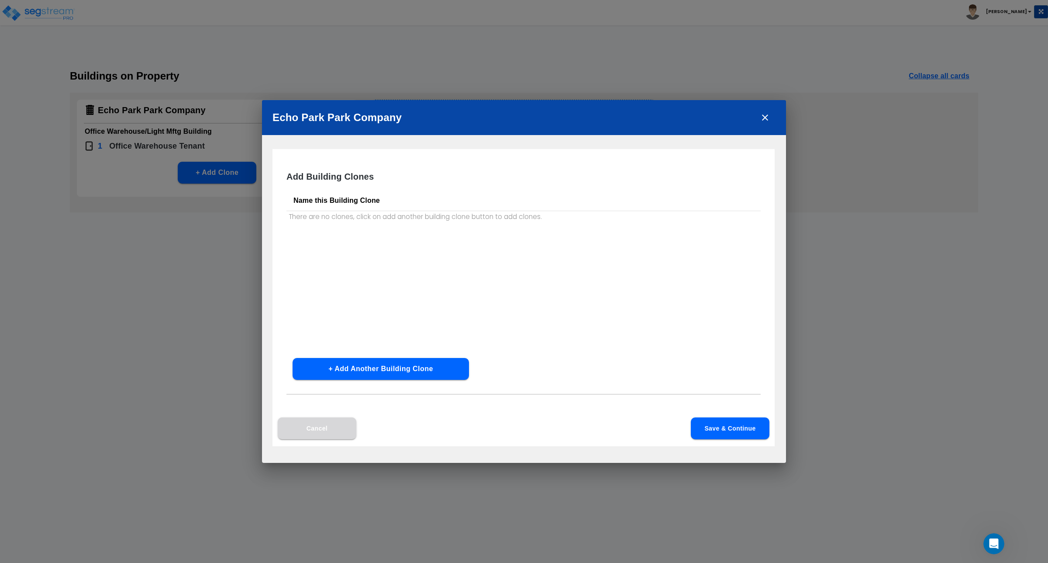
click at [328, 433] on button "Cancel" at bounding box center [317, 428] width 79 height 22
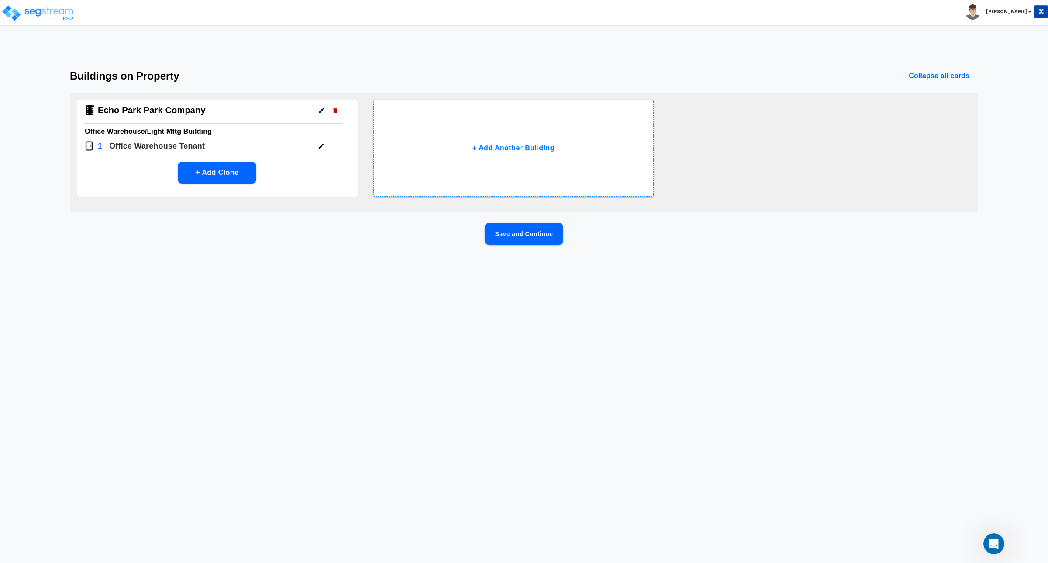
click at [320, 144] on icon "button" at bounding box center [321, 146] width 7 height 7
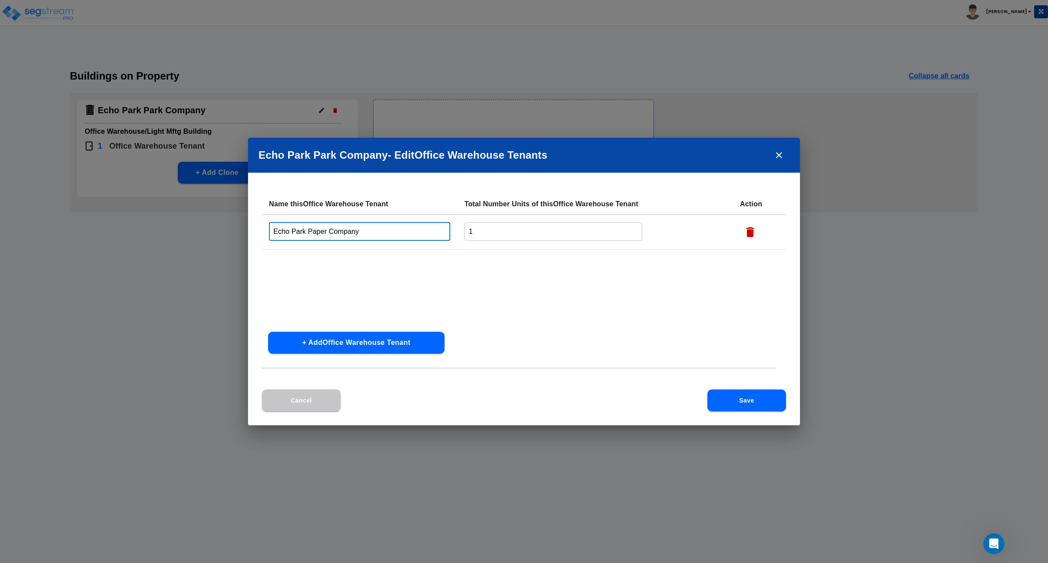
drag, startPoint x: 373, startPoint y: 232, endPoint x: 337, endPoint y: 231, distance: 35.4
click at [337, 231] on input "Echo Park Paper Company" at bounding box center [359, 231] width 181 height 19
type input "Echo Park Paper Co & Meriden Insurance & Financial"
click at [398, 268] on div "Name this Office Warehouse Tenant Total Number Units of this Office Warehouse T…" at bounding box center [524, 258] width 524 height 131
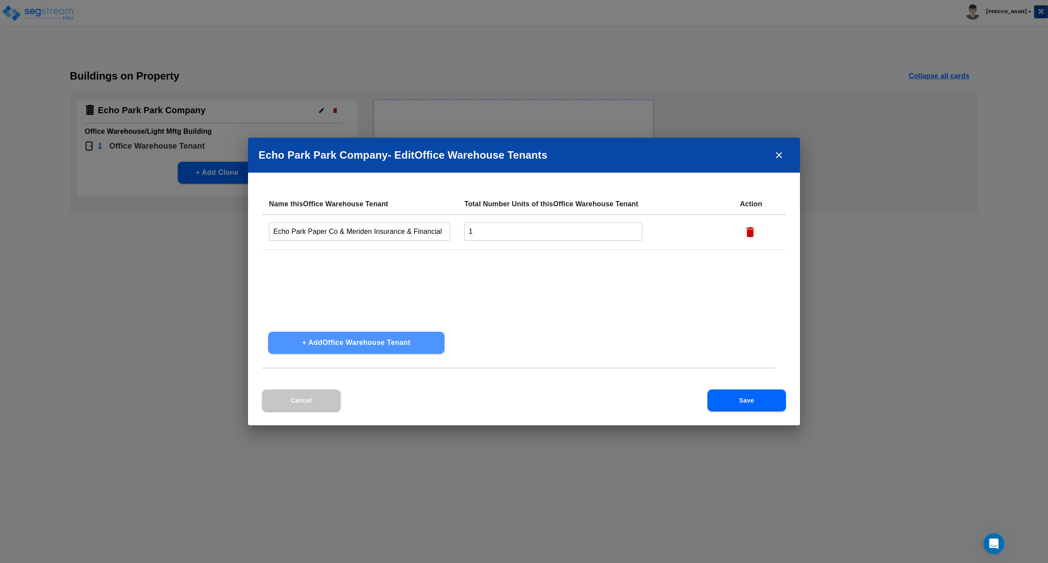
click at [338, 342] on button "+ Add Office Warehouse Tenant" at bounding box center [356, 342] width 176 height 22
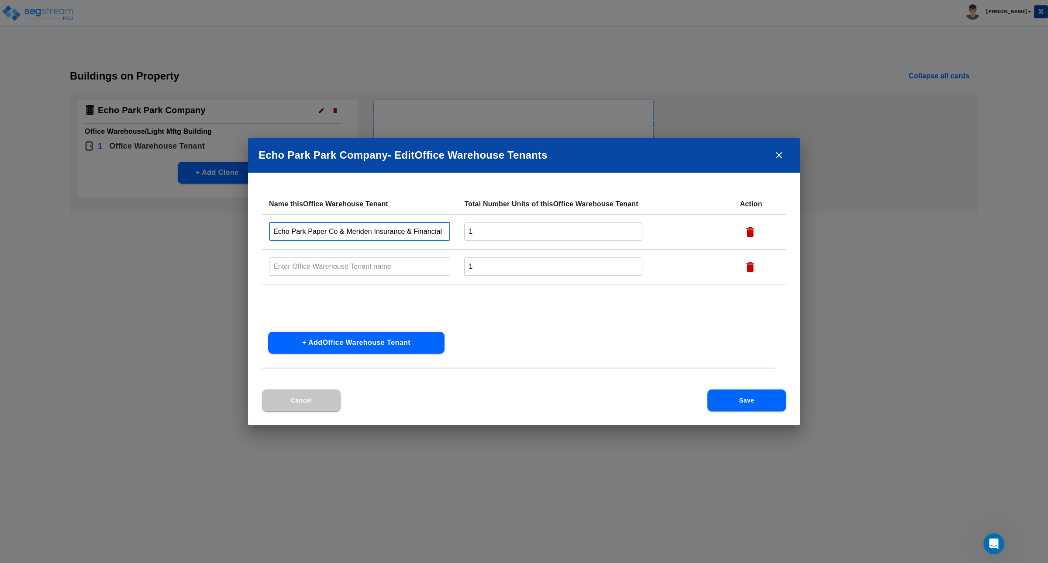
drag, startPoint x: 348, startPoint y: 230, endPoint x: 453, endPoint y: 236, distance: 105.9
click at [453, 236] on td "Echo Park Paper Co & Meriden Insurance & Financial ​" at bounding box center [359, 231] width 195 height 35
click at [387, 262] on input "text" at bounding box center [359, 266] width 181 height 19
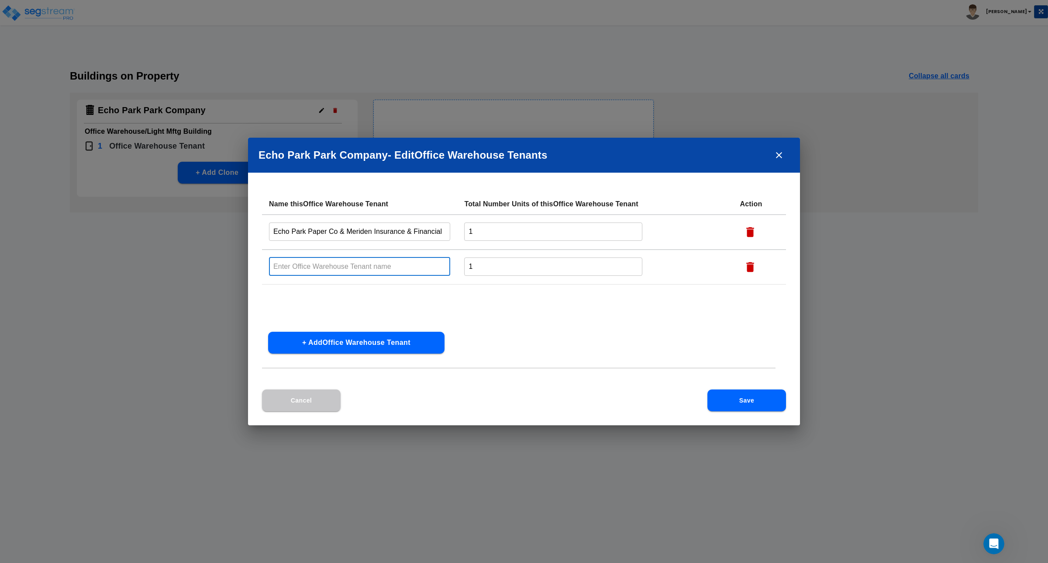
paste input "Meriden Insurance & Financial"
type input "Meriden Insurance & Financial"
drag, startPoint x: 393, startPoint y: 265, endPoint x: 223, endPoint y: 262, distance: 170.4
click at [223, 262] on div "Echo Park Park Company - Edit Office Warehouse Tenant s Name this Office Wareho…" at bounding box center [524, 281] width 1048 height 563
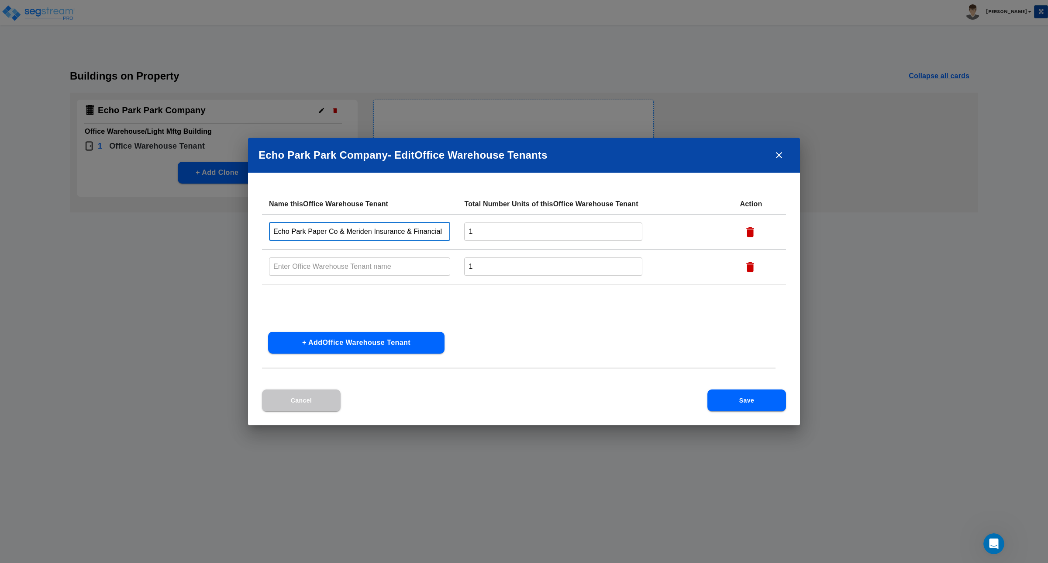
drag, startPoint x: 407, startPoint y: 234, endPoint x: 466, endPoint y: 228, distance: 58.8
click at [466, 228] on tr "Echo Park Paper Co & Meriden Insurance & Financial ​ 1 ​" at bounding box center [524, 231] width 524 height 35
type input "Echo Park Paper Co & Meriden Insurance"
click at [749, 265] on icon "button" at bounding box center [750, 267] width 8 height 10
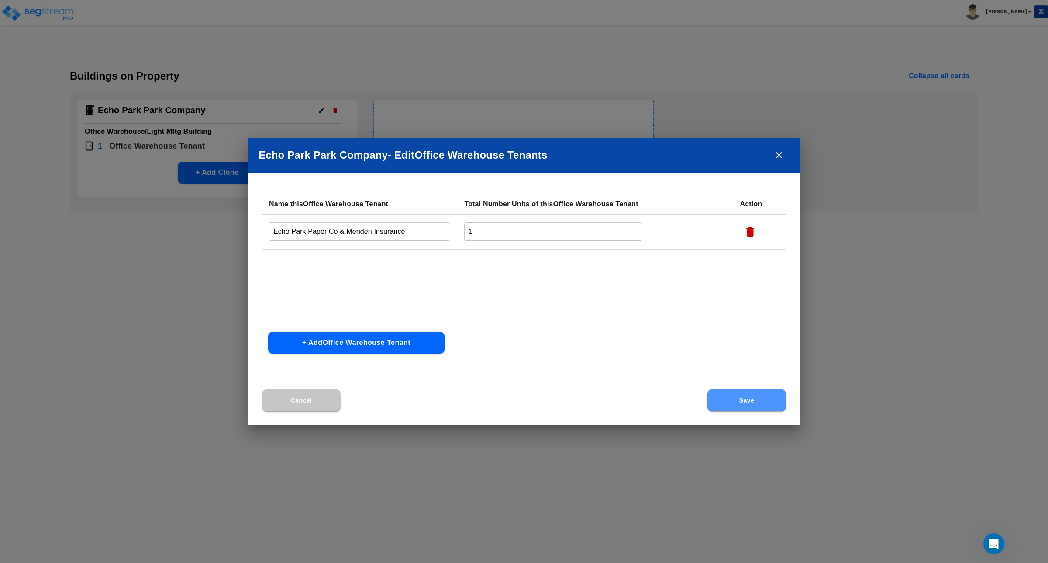
click at [737, 398] on button "Save" at bounding box center [747, 400] width 79 height 22
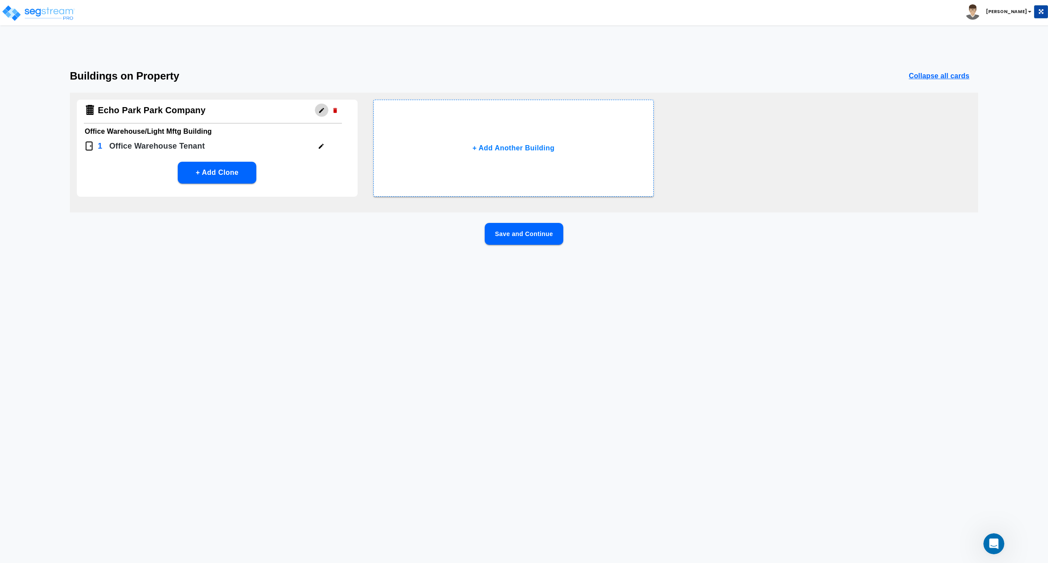
click at [319, 114] on button "button" at bounding box center [322, 111] width 14 height 14
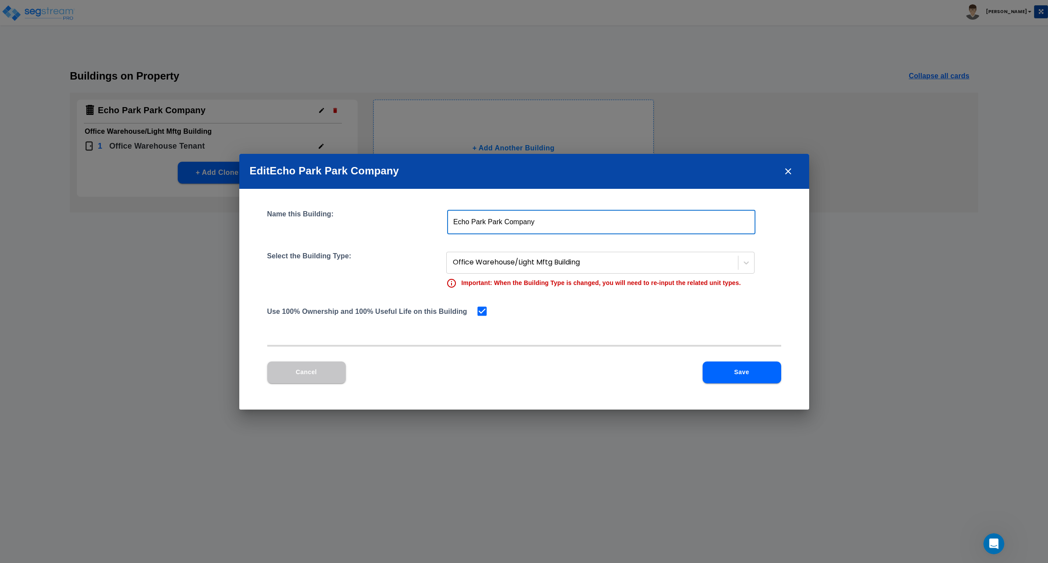
click at [572, 224] on input "Echo Park Park Company" at bounding box center [601, 222] width 308 height 24
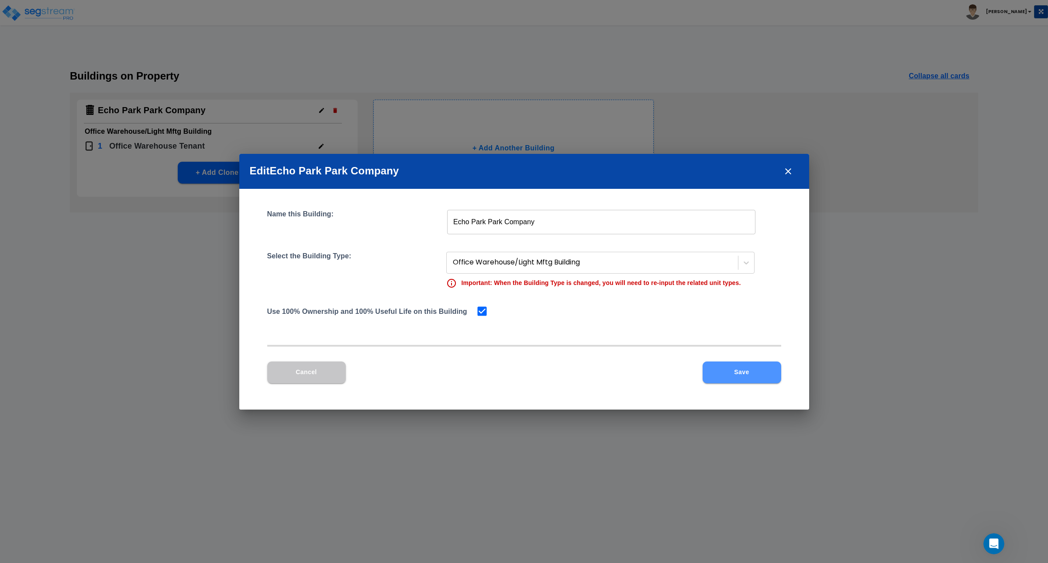
click at [739, 373] on button "Save" at bounding box center [742, 372] width 79 height 22
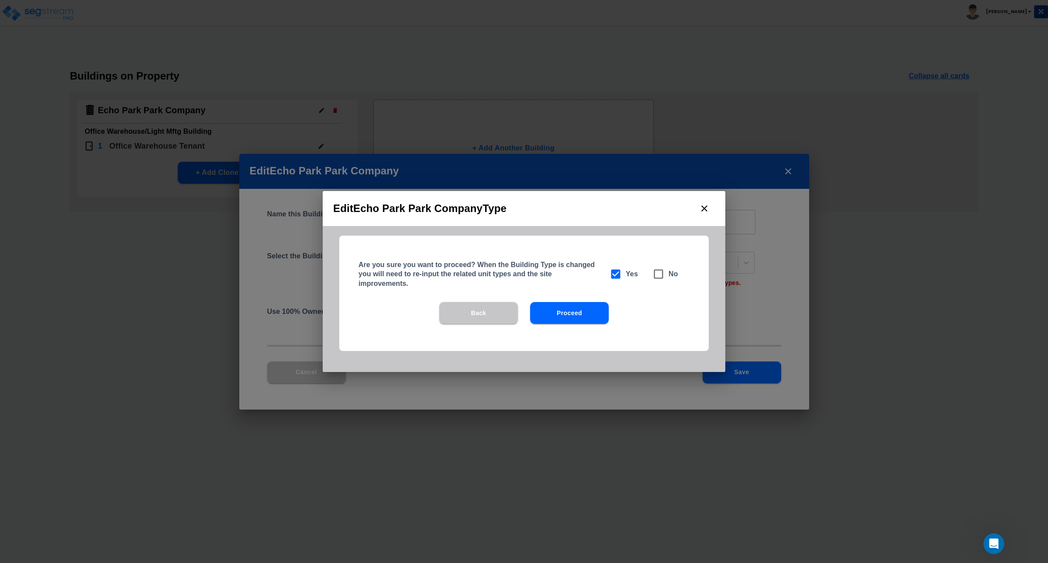
click at [475, 314] on button "Back" at bounding box center [478, 313] width 79 height 22
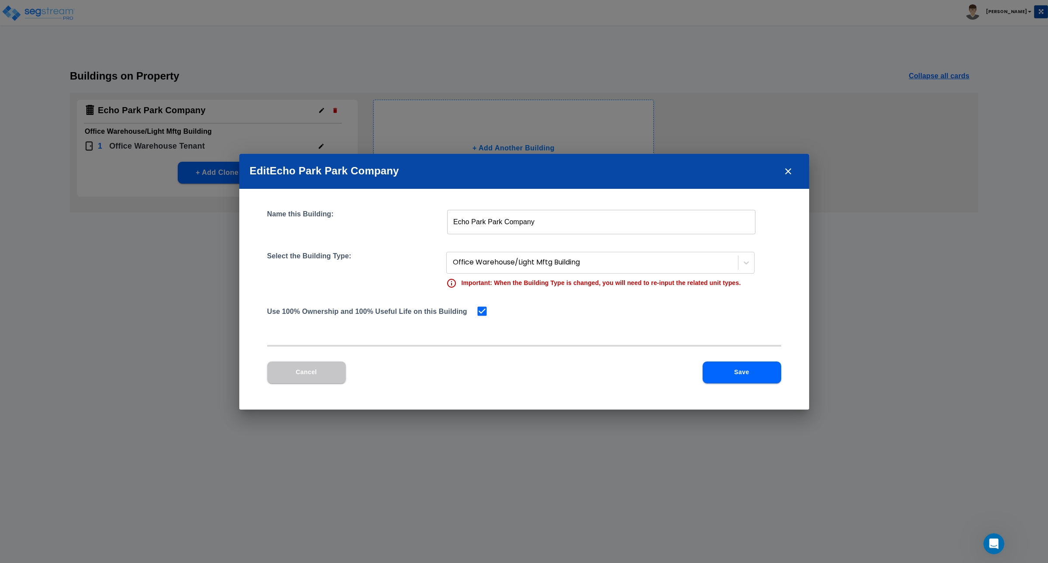
click at [310, 378] on button "Cancel" at bounding box center [306, 372] width 79 height 22
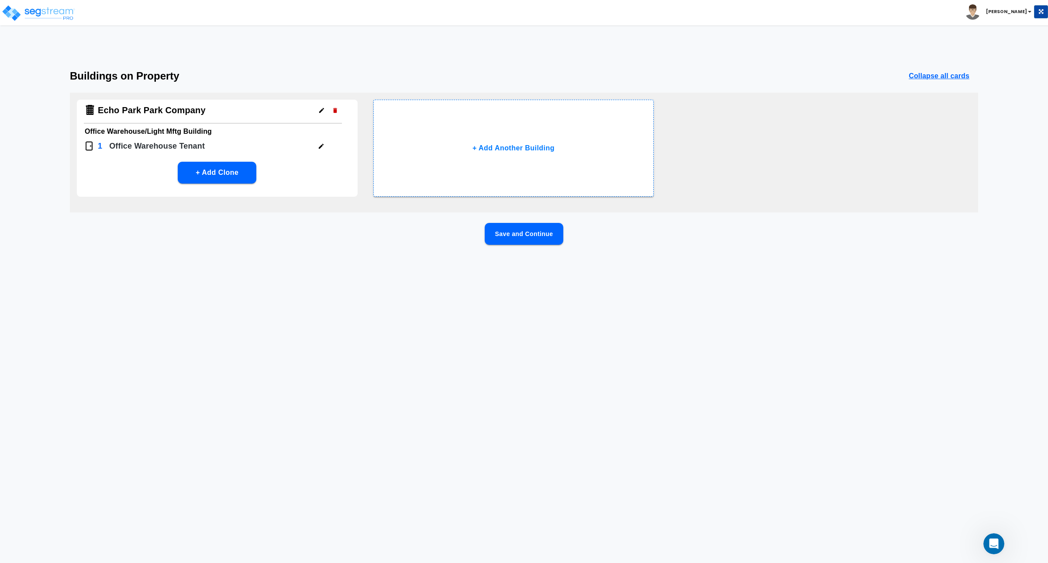
click at [549, 283] on html "Toggle navigation Andrew x" at bounding box center [524, 141] width 1048 height 283
click at [529, 231] on button "Save and Continue" at bounding box center [524, 234] width 79 height 22
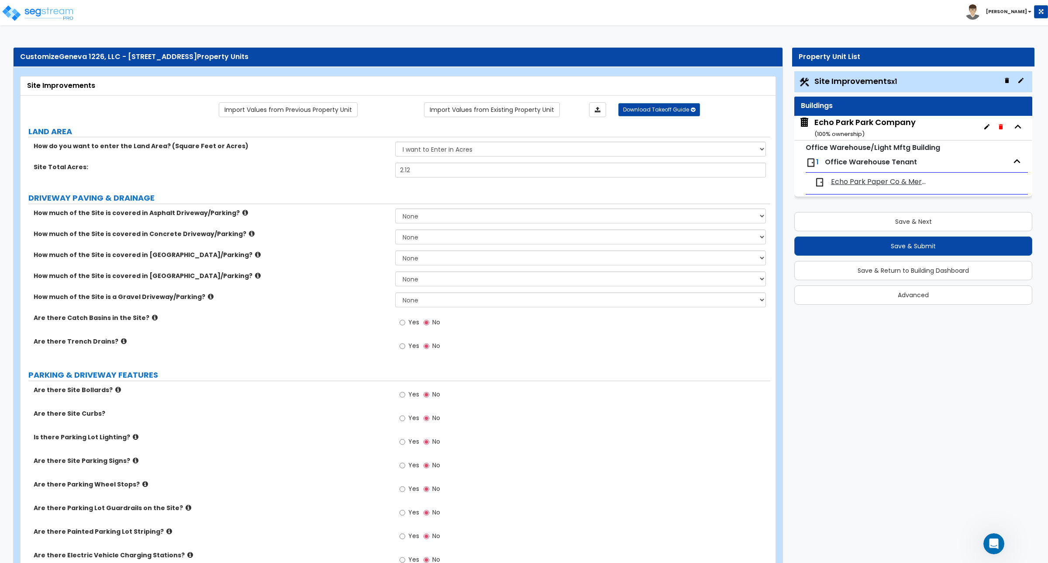
click at [308, 273] on label "How much of the Site is covered in [GEOGRAPHIC_DATA]/Parking?" at bounding box center [211, 275] width 355 height 9
click at [49, 14] on img at bounding box center [38, 12] width 74 height 17
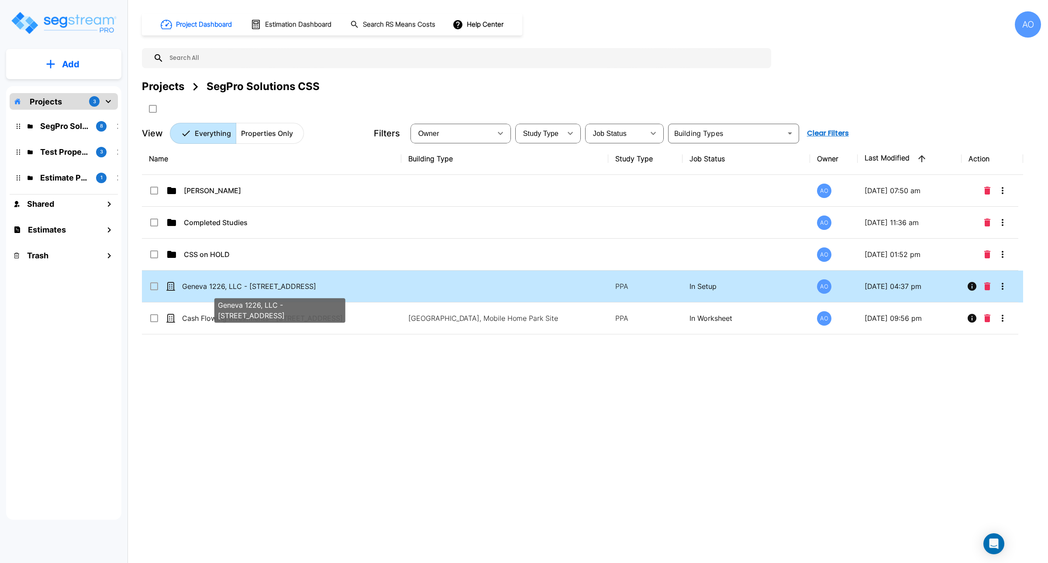
click at [243, 287] on p "Geneva 1226, LLC - [STREET_ADDRESS]" at bounding box center [280, 286] width 196 height 10
checkbox input "true"
click at [243, 287] on p "Geneva 1226, LLC - [STREET_ADDRESS]" at bounding box center [280, 286] width 196 height 10
